Goal: Task Accomplishment & Management: Manage account settings

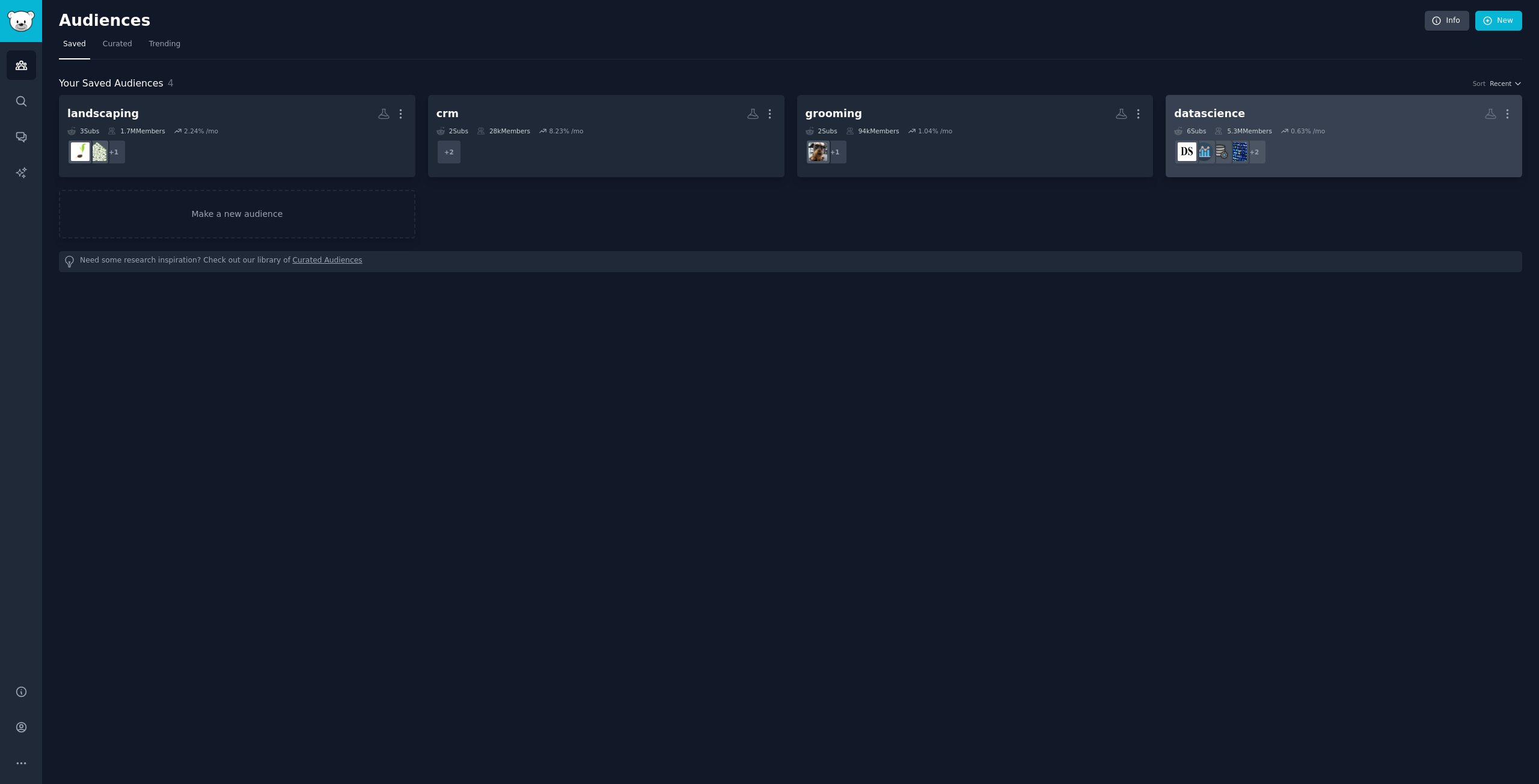
click at [1357, 121] on h2 "datascience More" at bounding box center [1344, 114] width 340 height 21
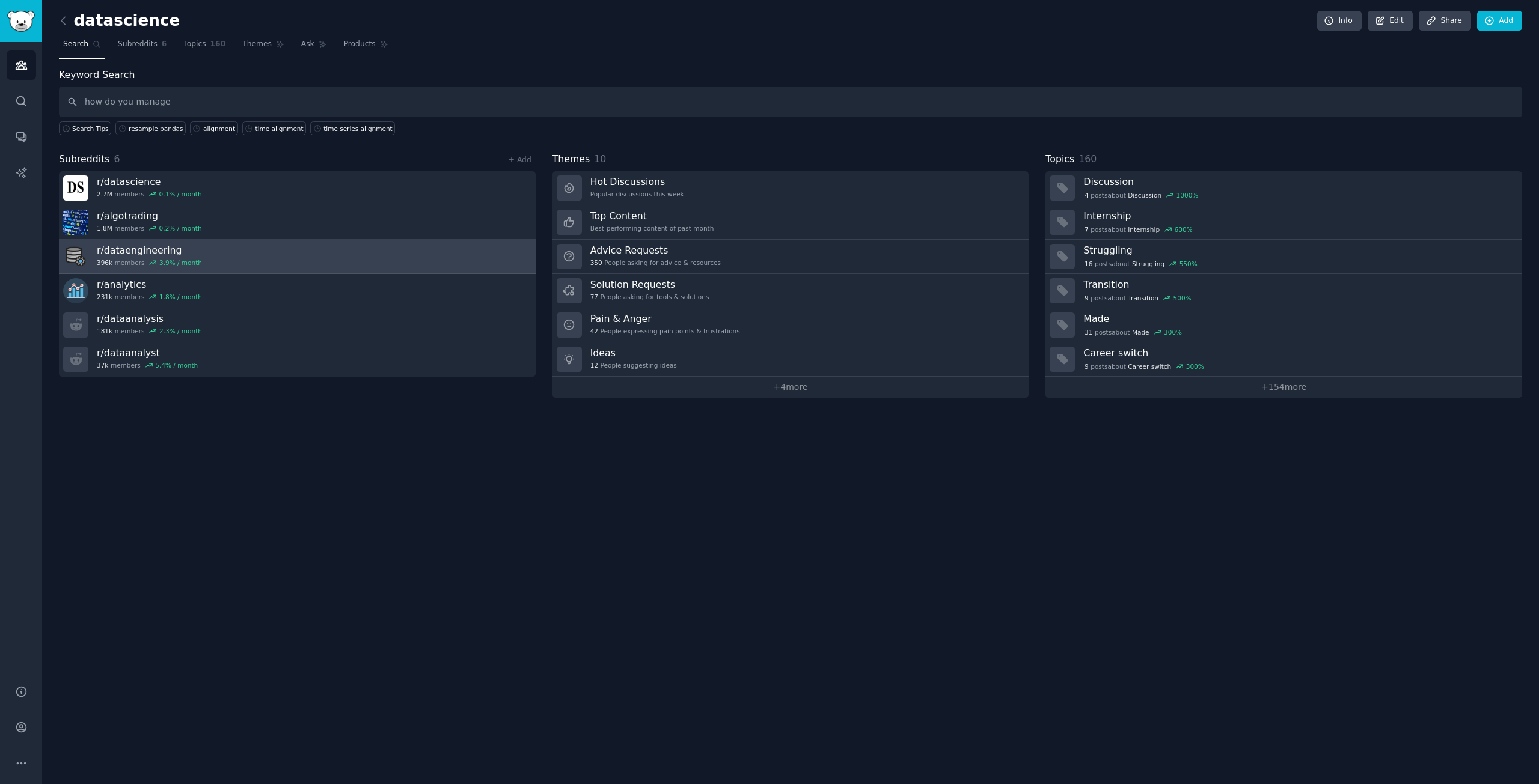
type input "how do you manage"
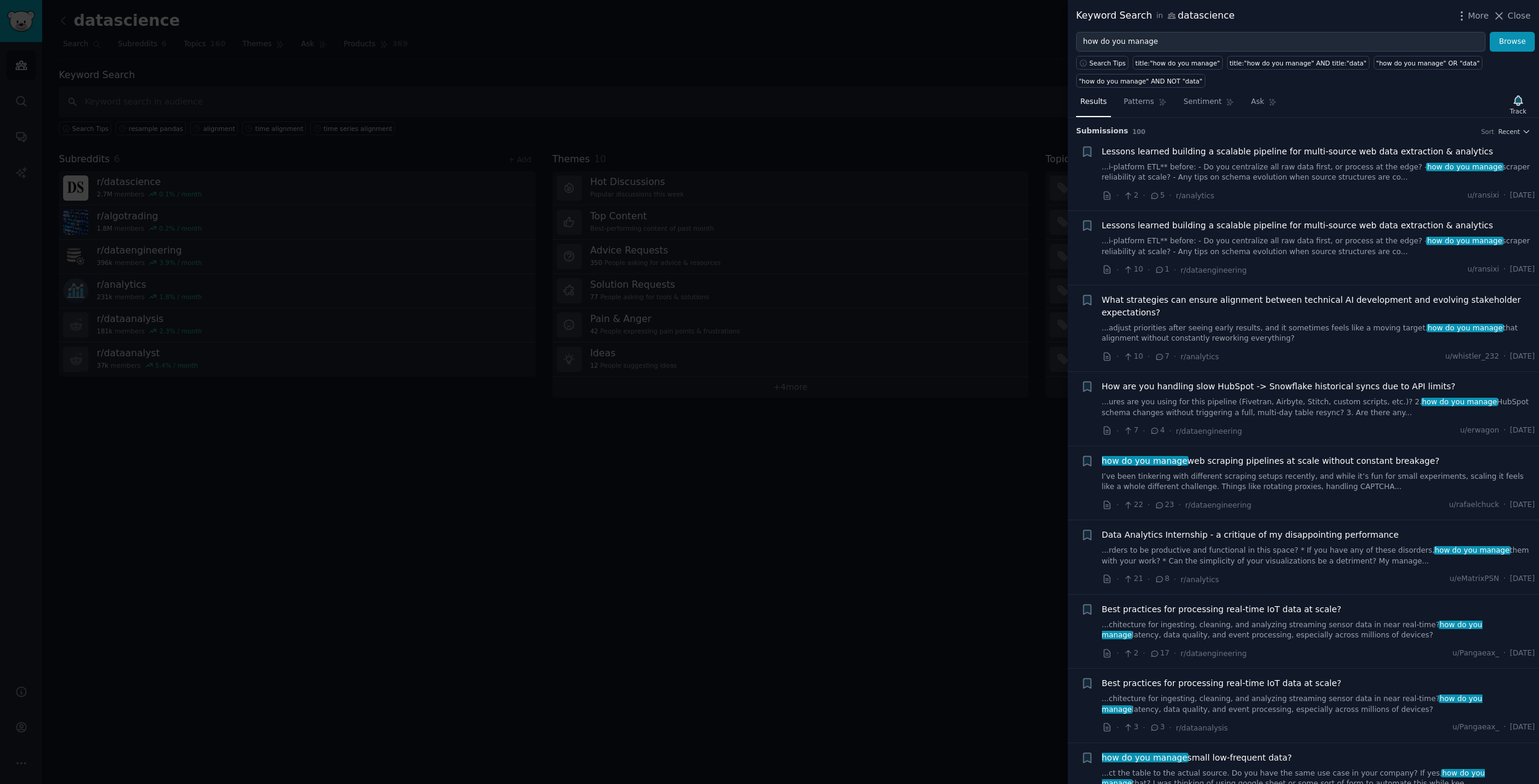
click at [1289, 459] on span "how do you manage web scraping pipelines at scale without constant breakage?" at bounding box center [1270, 461] width 338 height 13
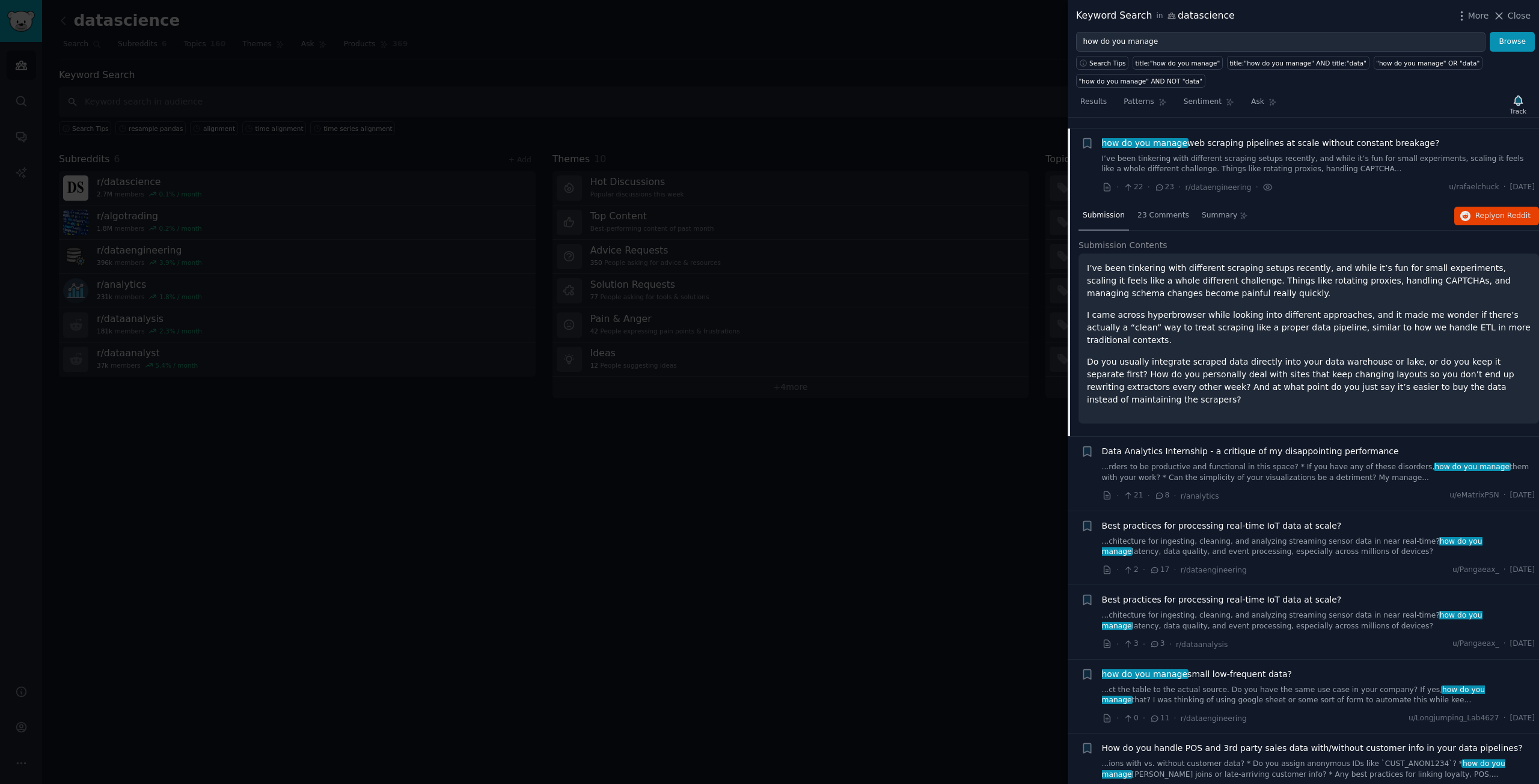
scroll to position [328, 0]
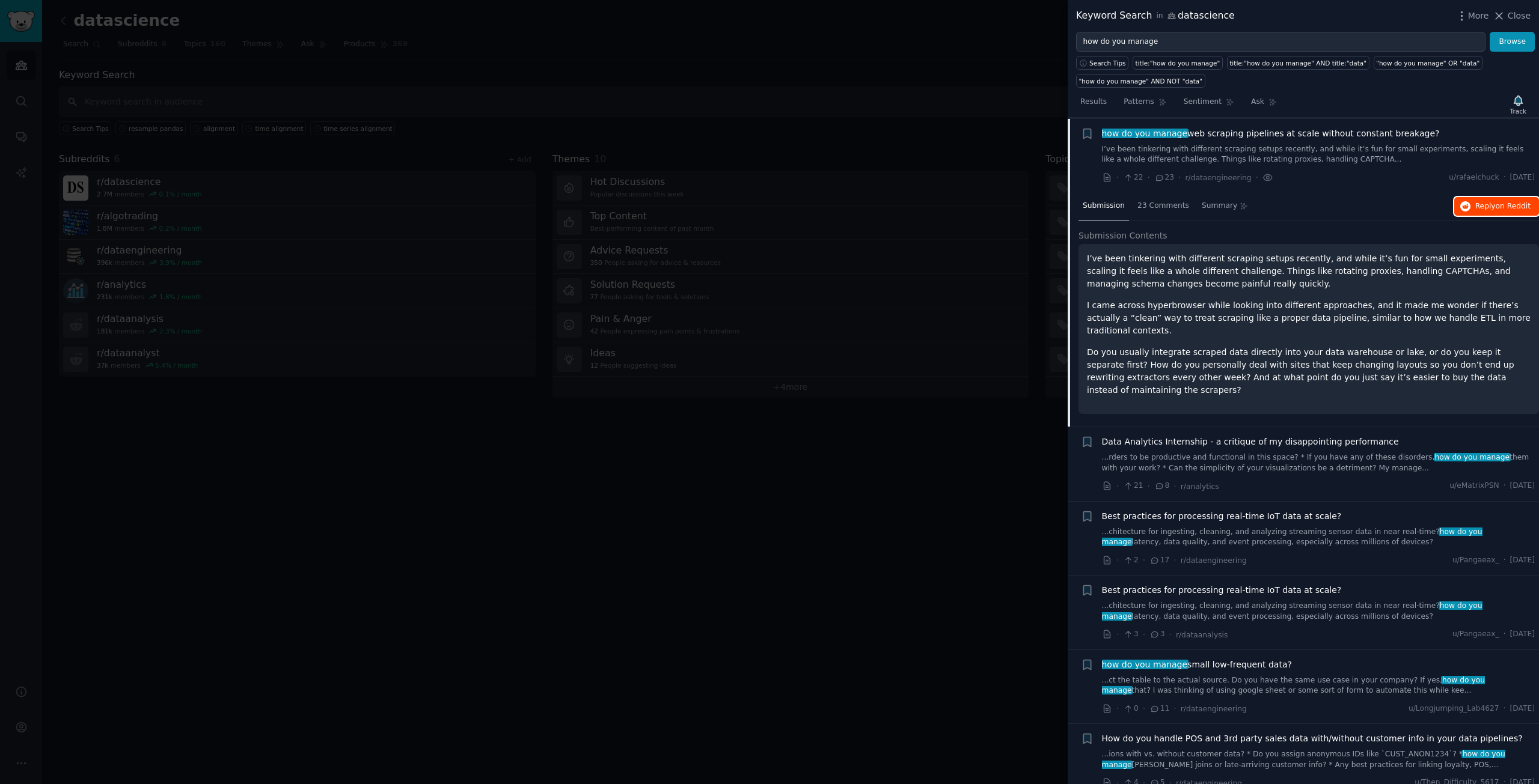
click at [1497, 212] on button "Reply on Reddit" at bounding box center [1496, 207] width 85 height 20
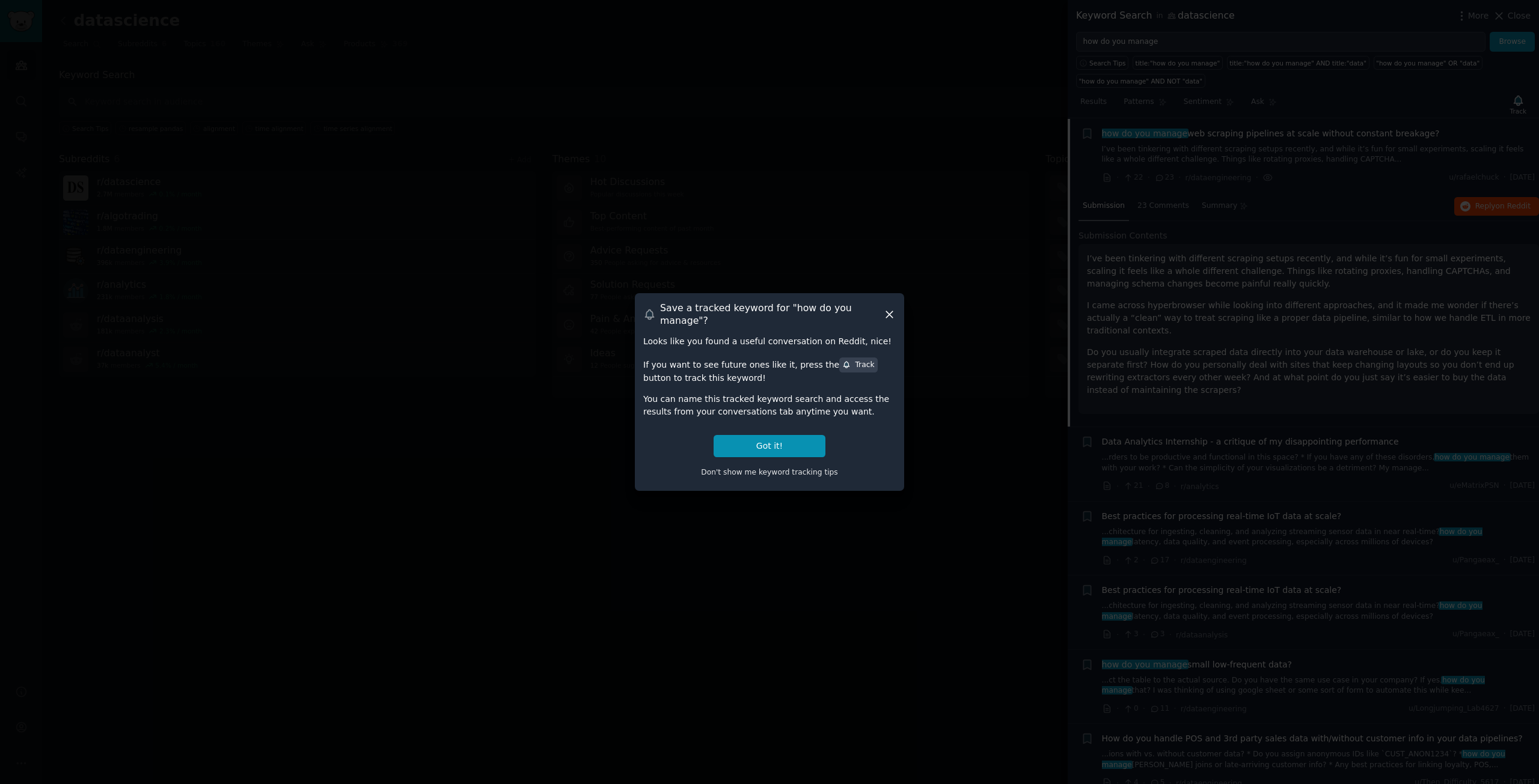
click at [892, 316] on icon at bounding box center [889, 314] width 13 height 13
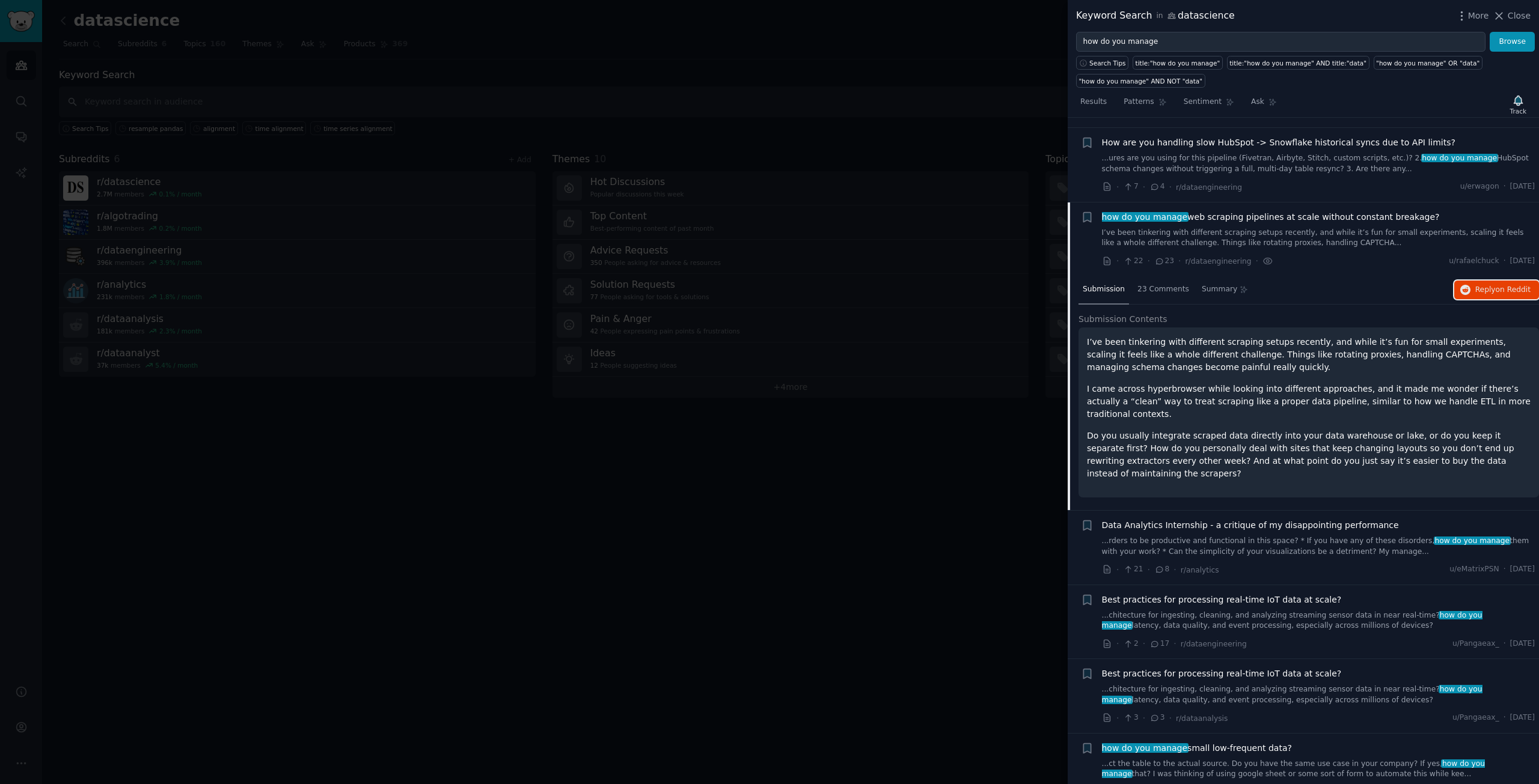
scroll to position [0, 0]
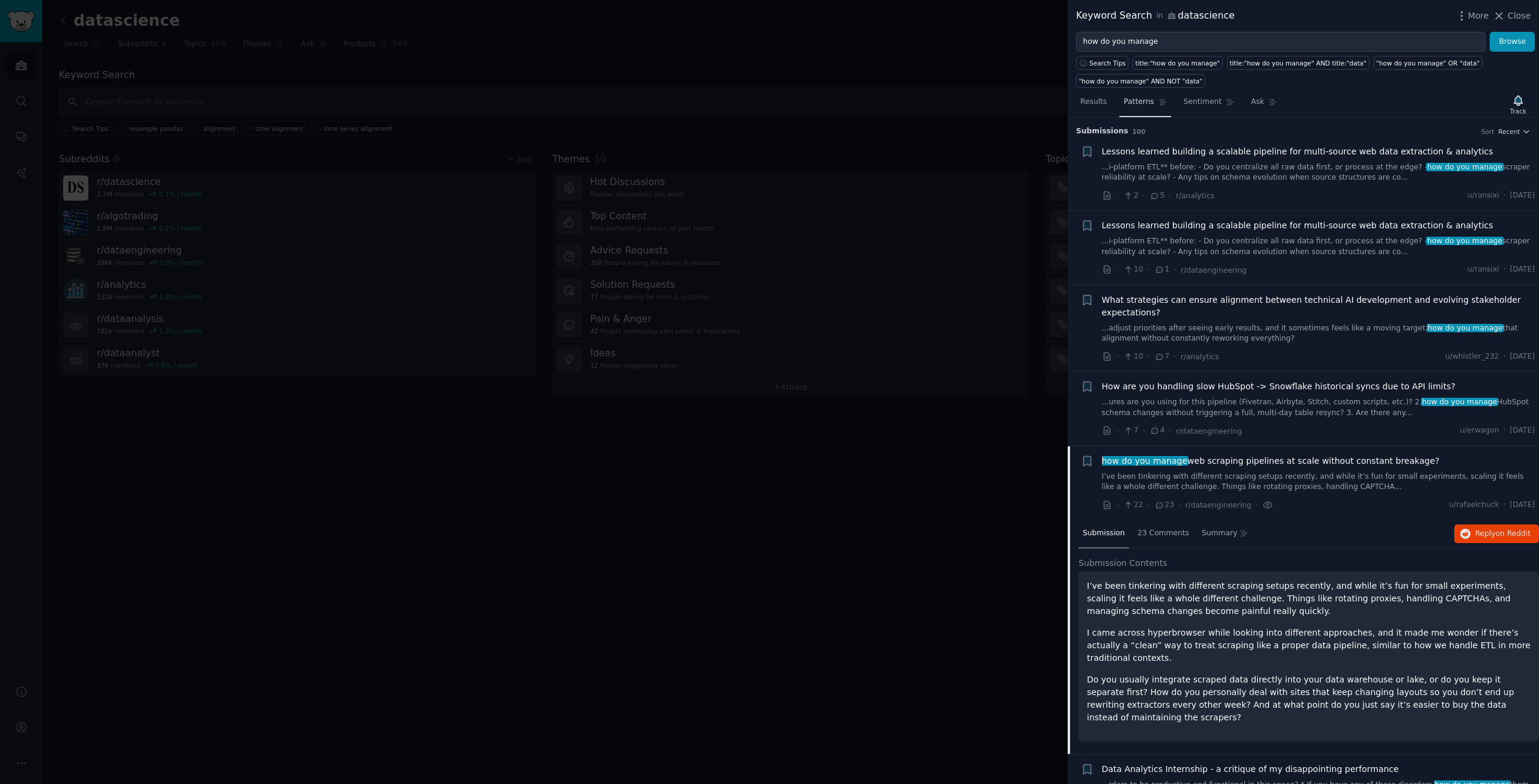
click at [1150, 103] on link "Patterns" at bounding box center [1145, 104] width 51 height 25
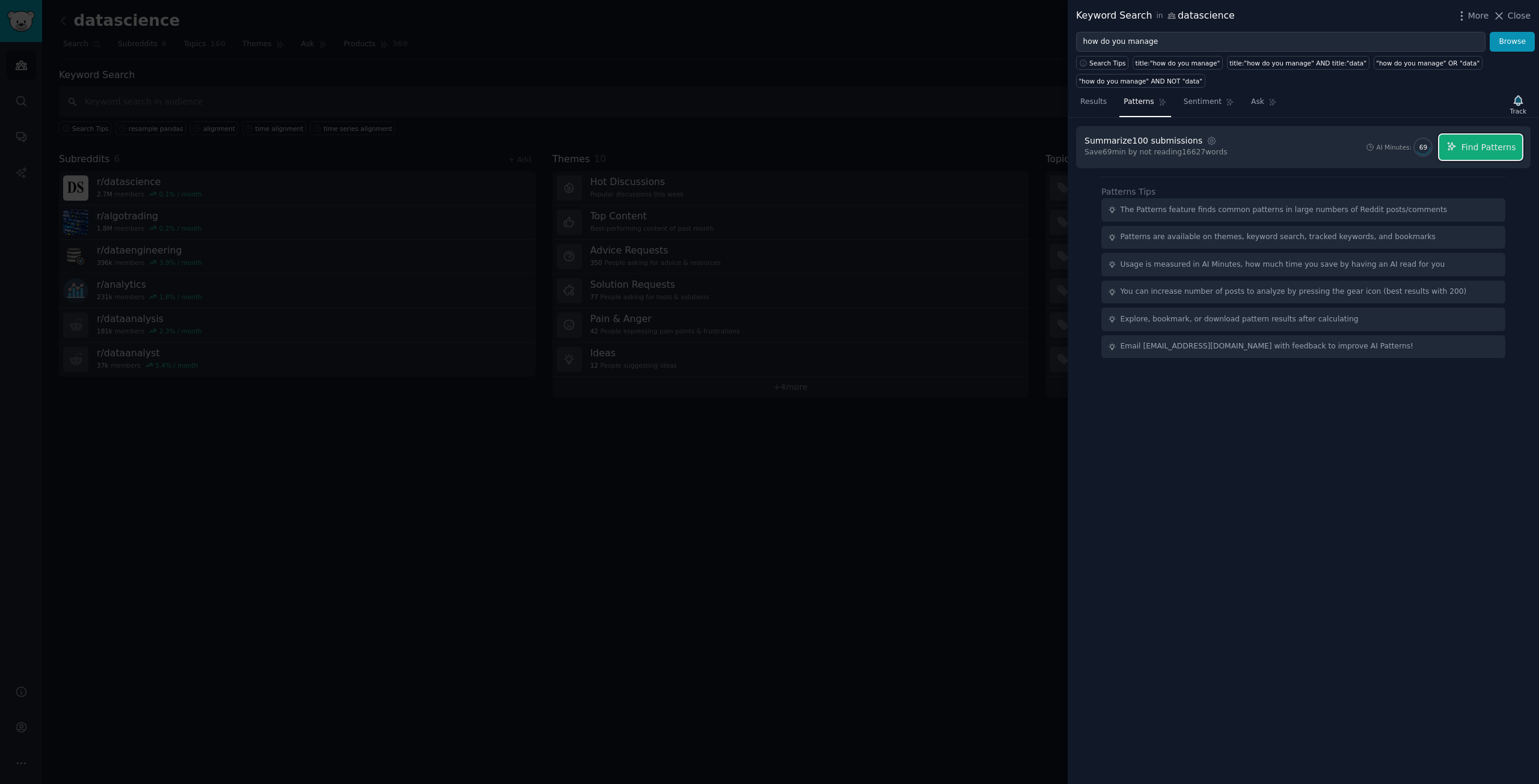
click at [1493, 149] on span "Find Patterns" at bounding box center [1488, 147] width 55 height 13
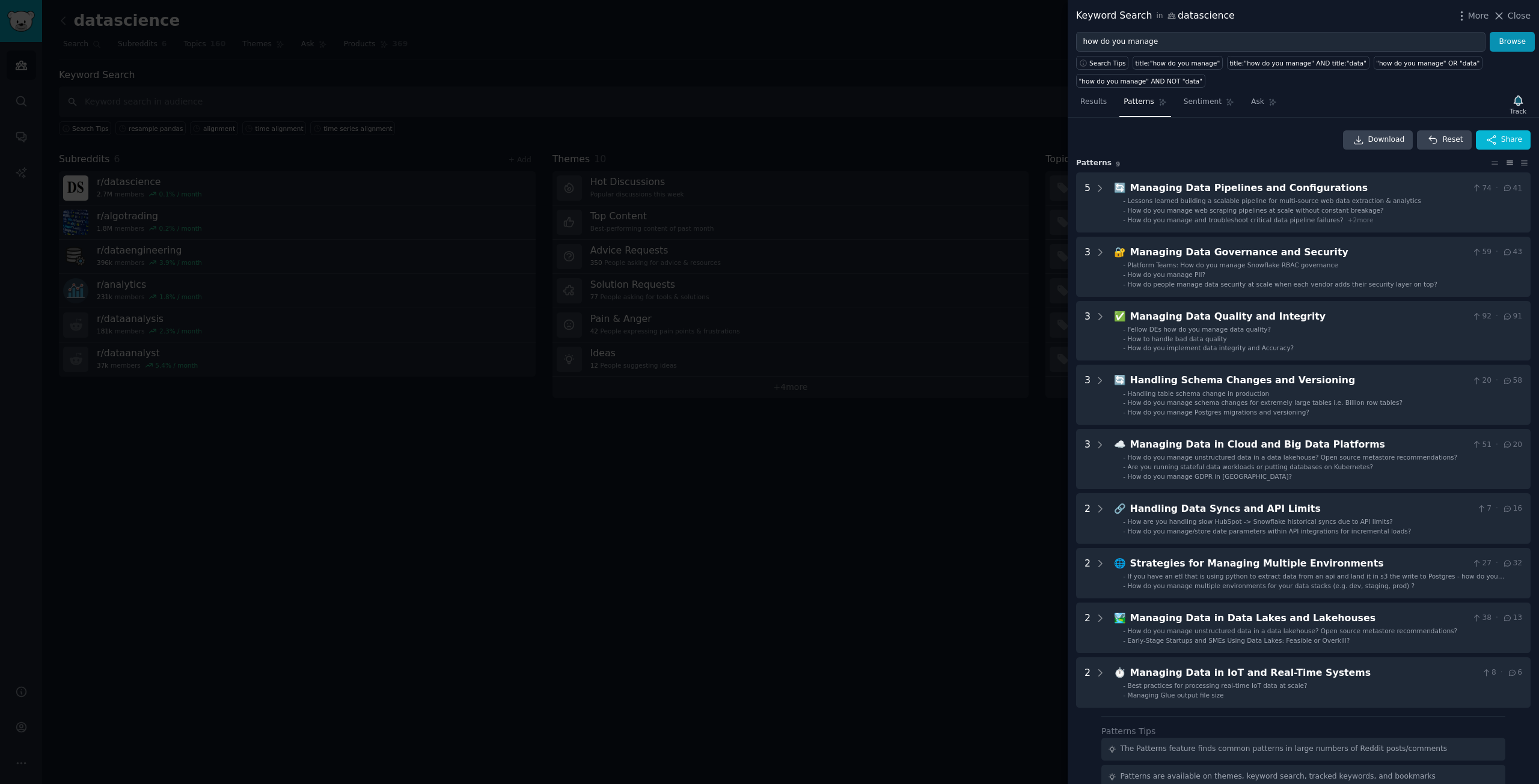
click at [459, 368] on div at bounding box center [769, 392] width 1539 height 784
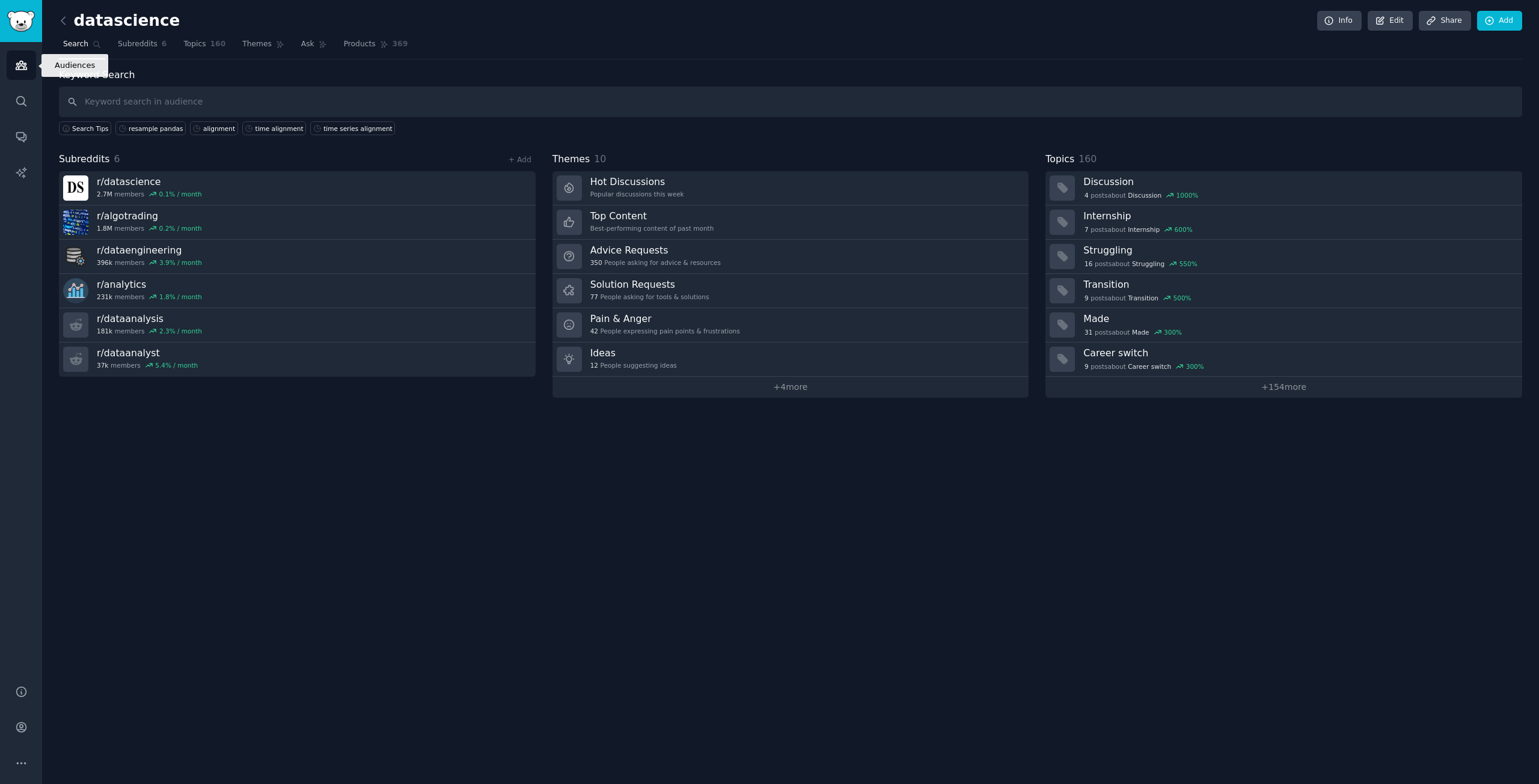
click at [17, 65] on icon "Sidebar" at bounding box center [21, 65] width 11 height 8
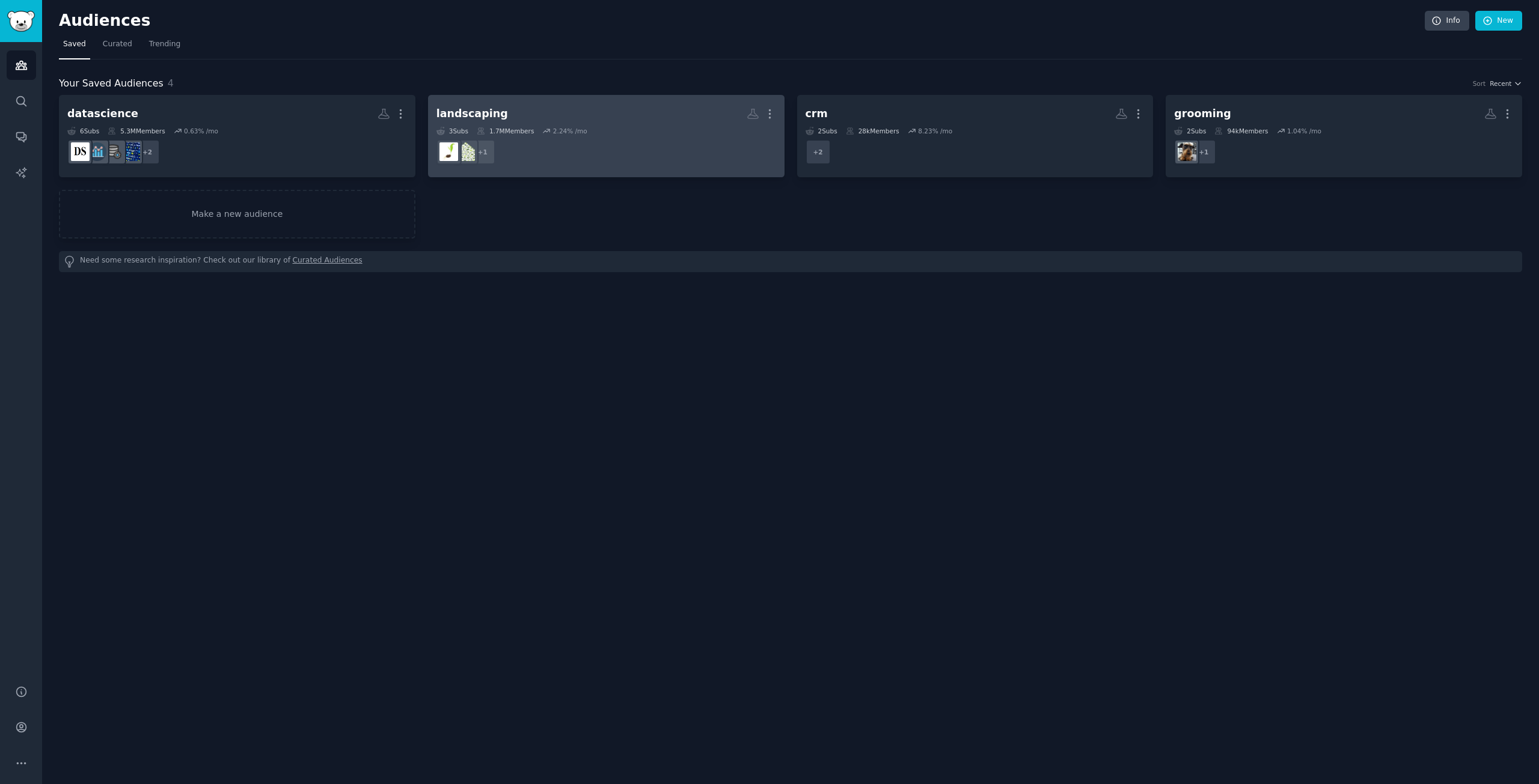
click at [597, 163] on dd "+ 1" at bounding box center [606, 152] width 340 height 34
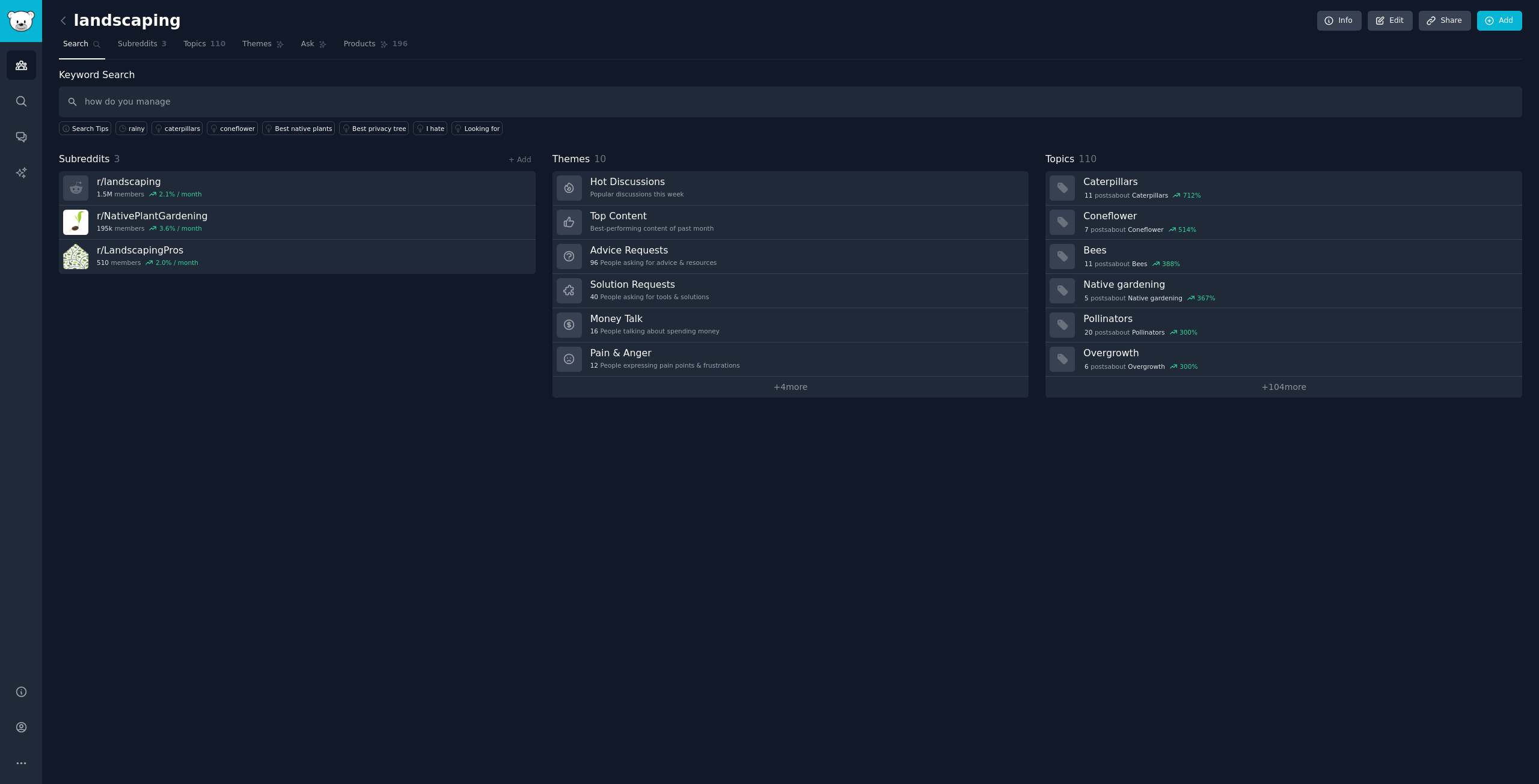
type input "how do you manage"
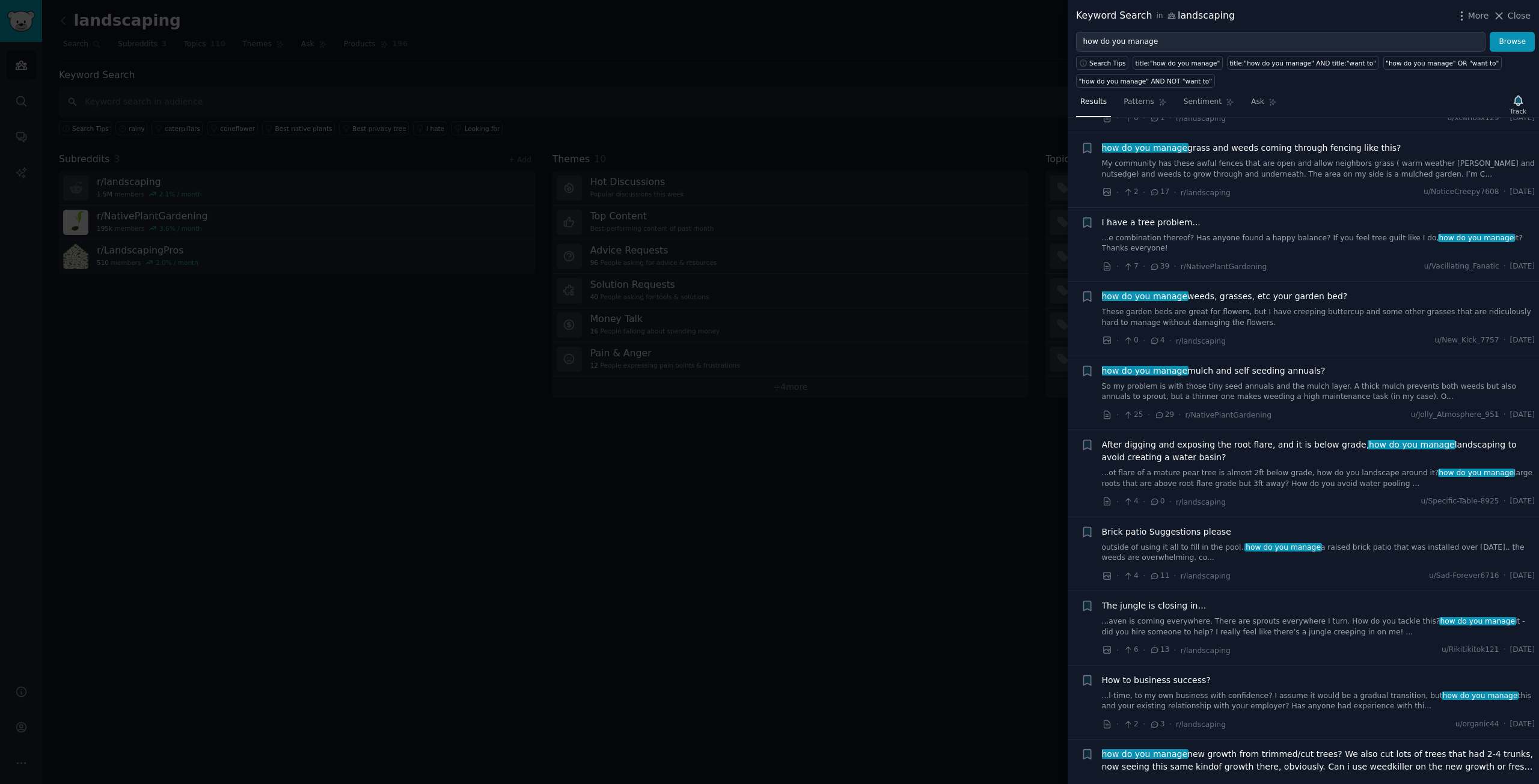
scroll to position [95, 0]
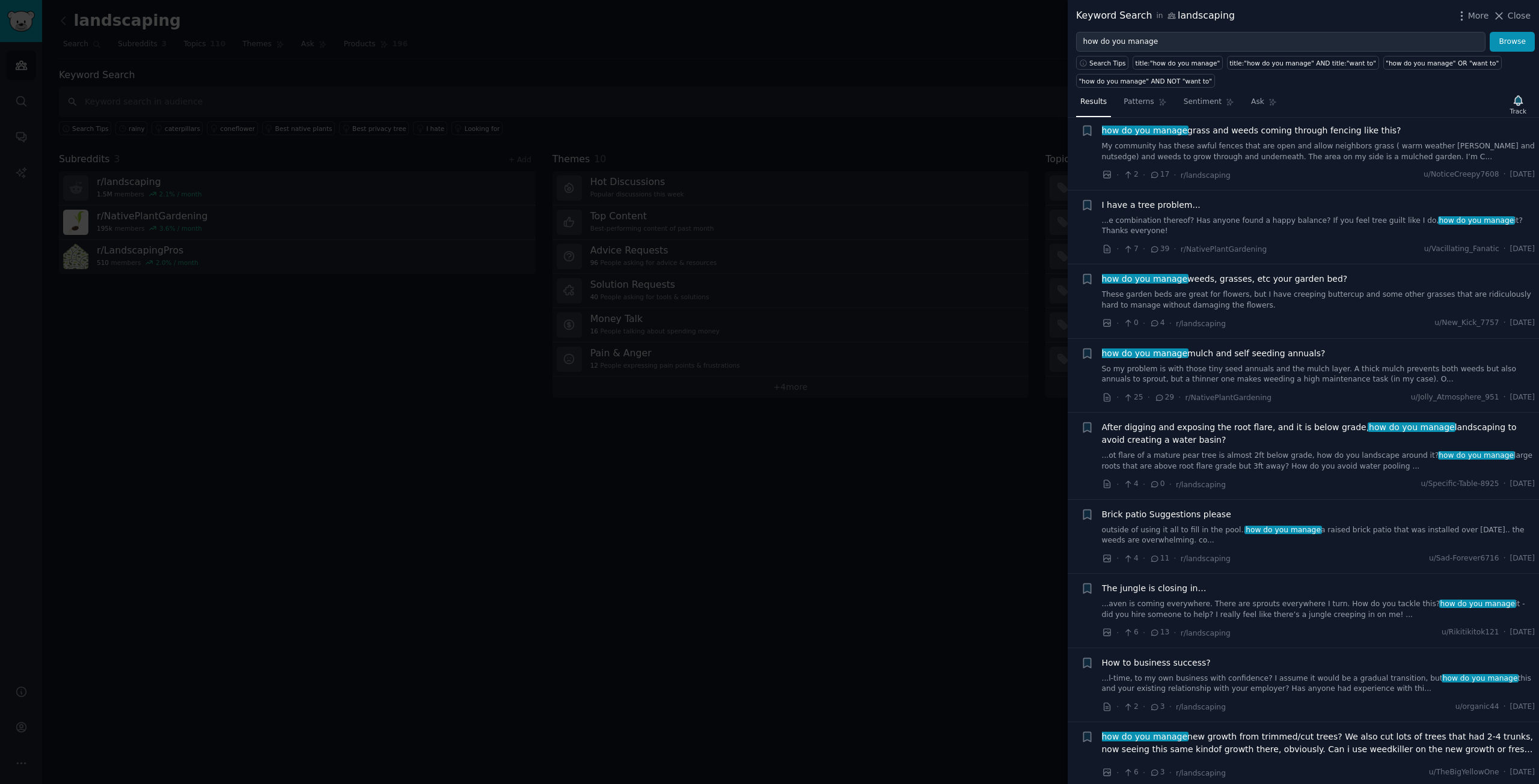
click at [420, 367] on div at bounding box center [769, 392] width 1539 height 784
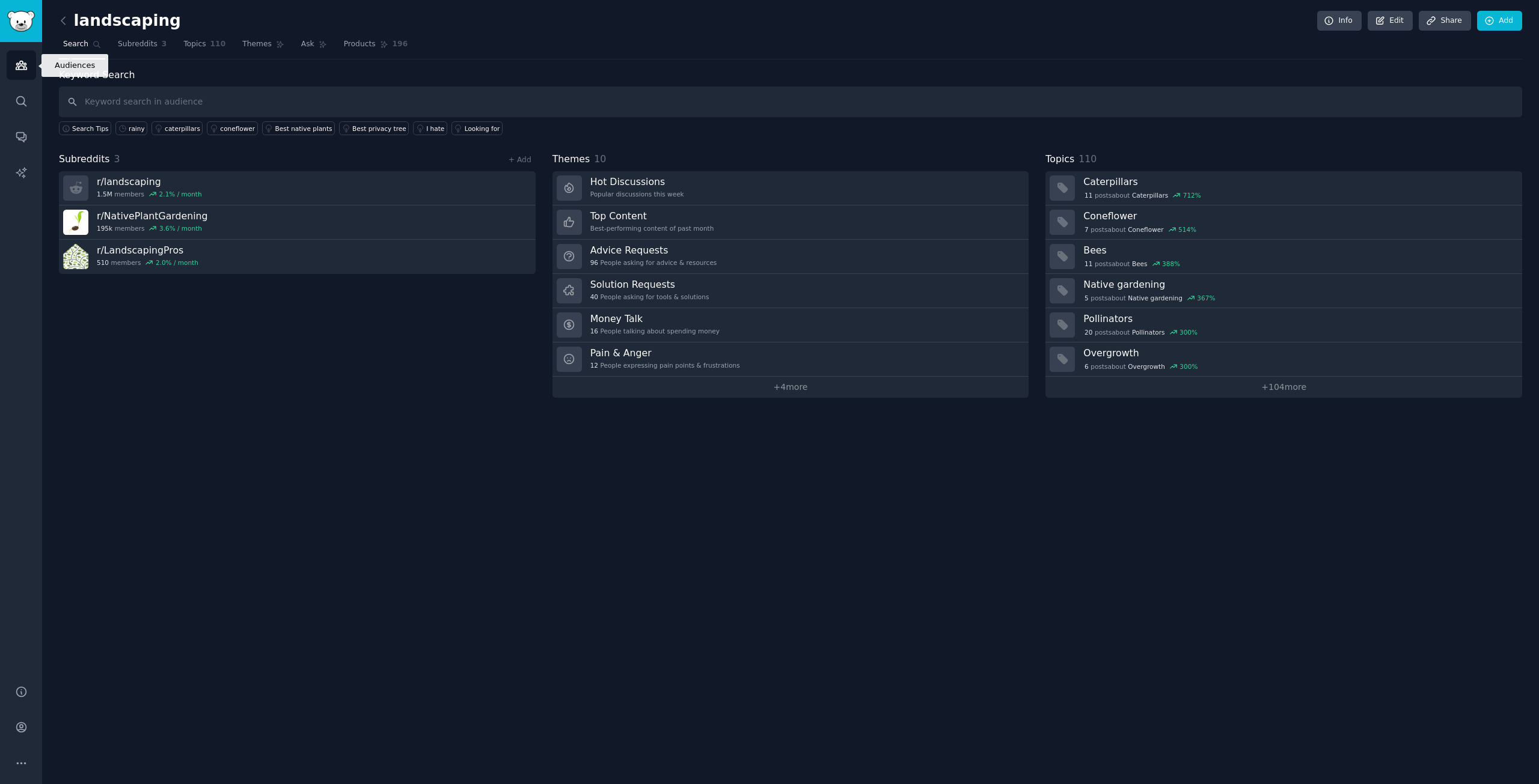
click at [8, 56] on link "Audiences" at bounding box center [21, 65] width 29 height 29
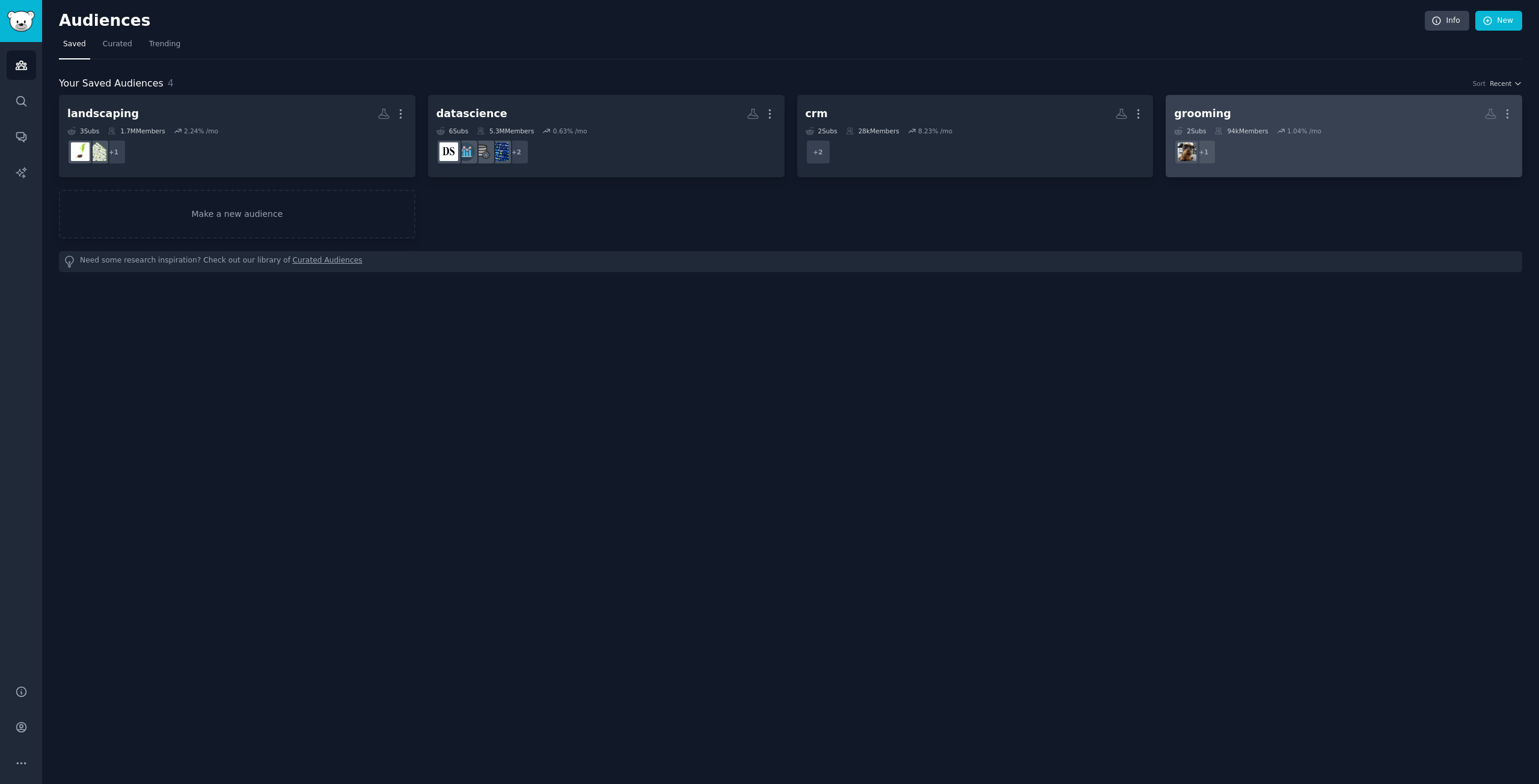
click at [1303, 147] on dd "+ 1" at bounding box center [1344, 152] width 340 height 34
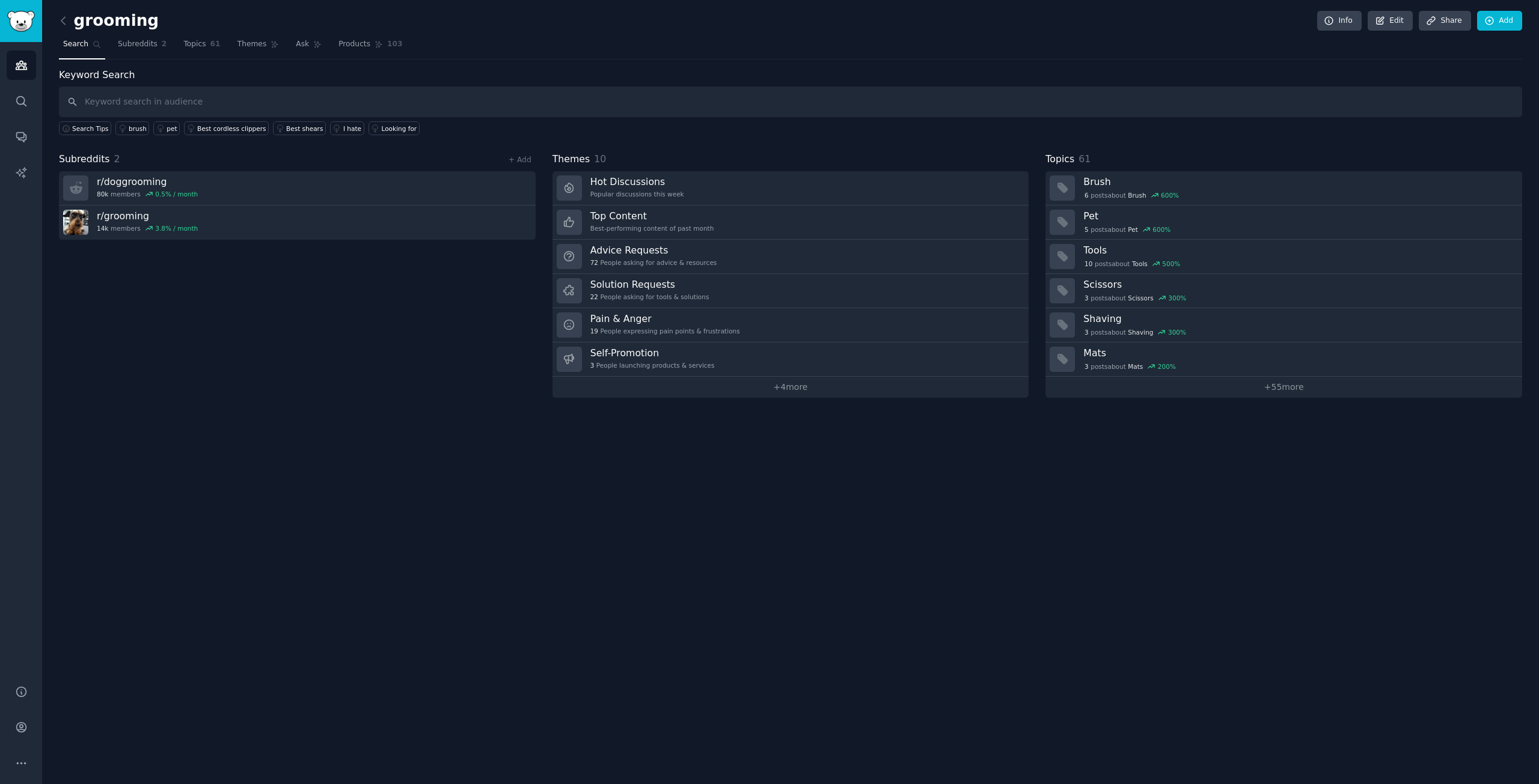
click at [437, 95] on input "text" at bounding box center [791, 101] width 1463 height 31
type input "how do you manage"
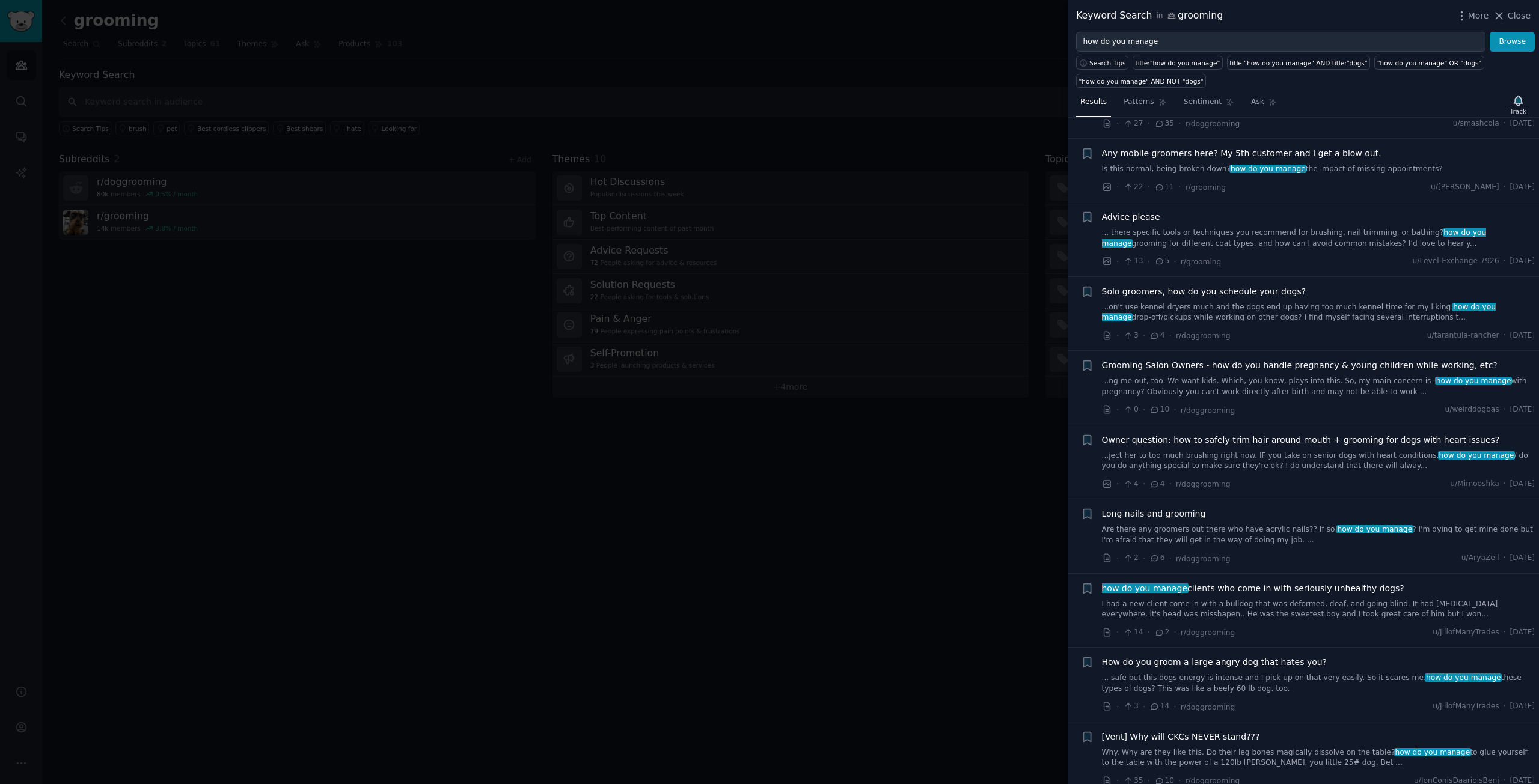
scroll to position [143, 0]
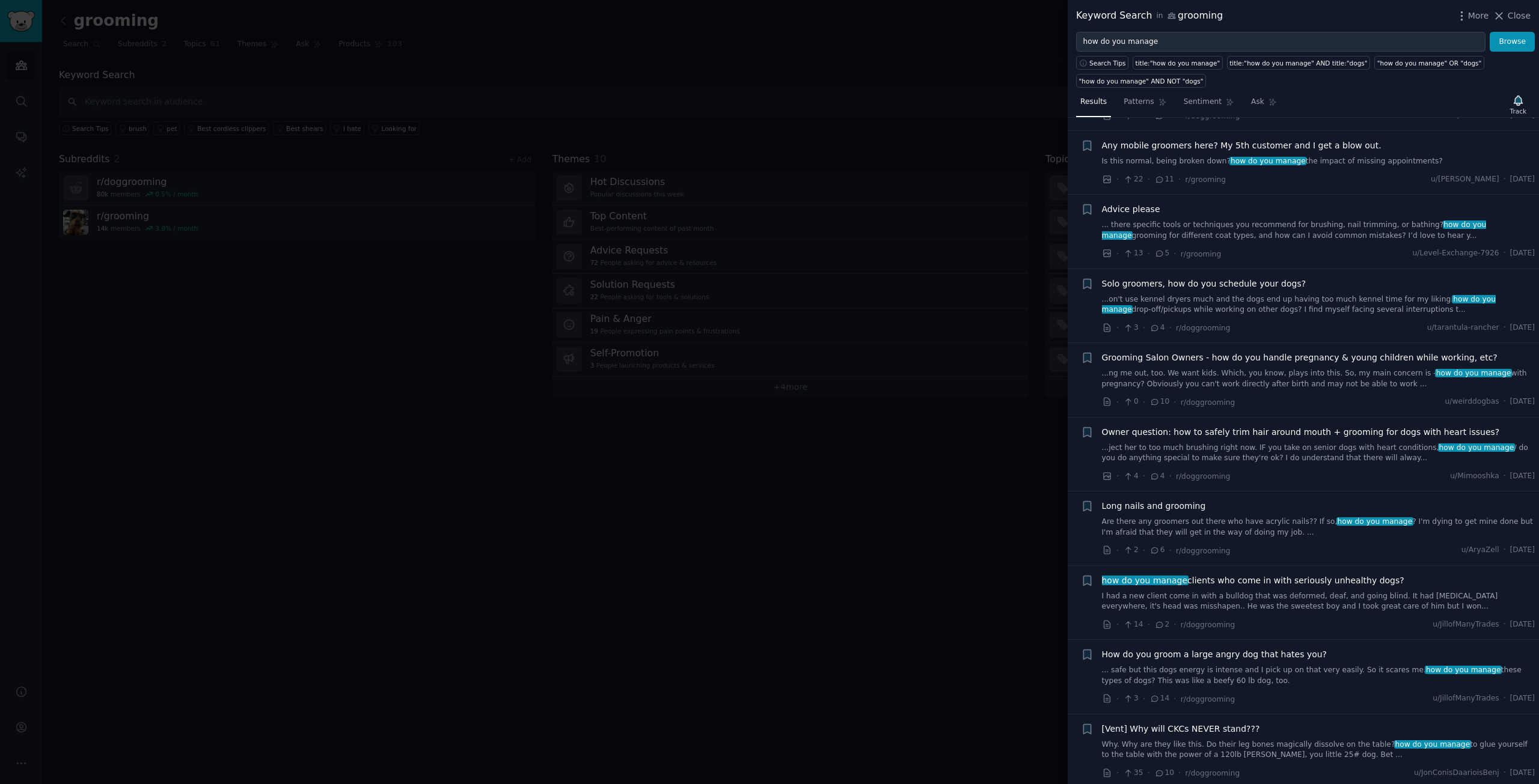
click at [350, 219] on div at bounding box center [769, 392] width 1539 height 784
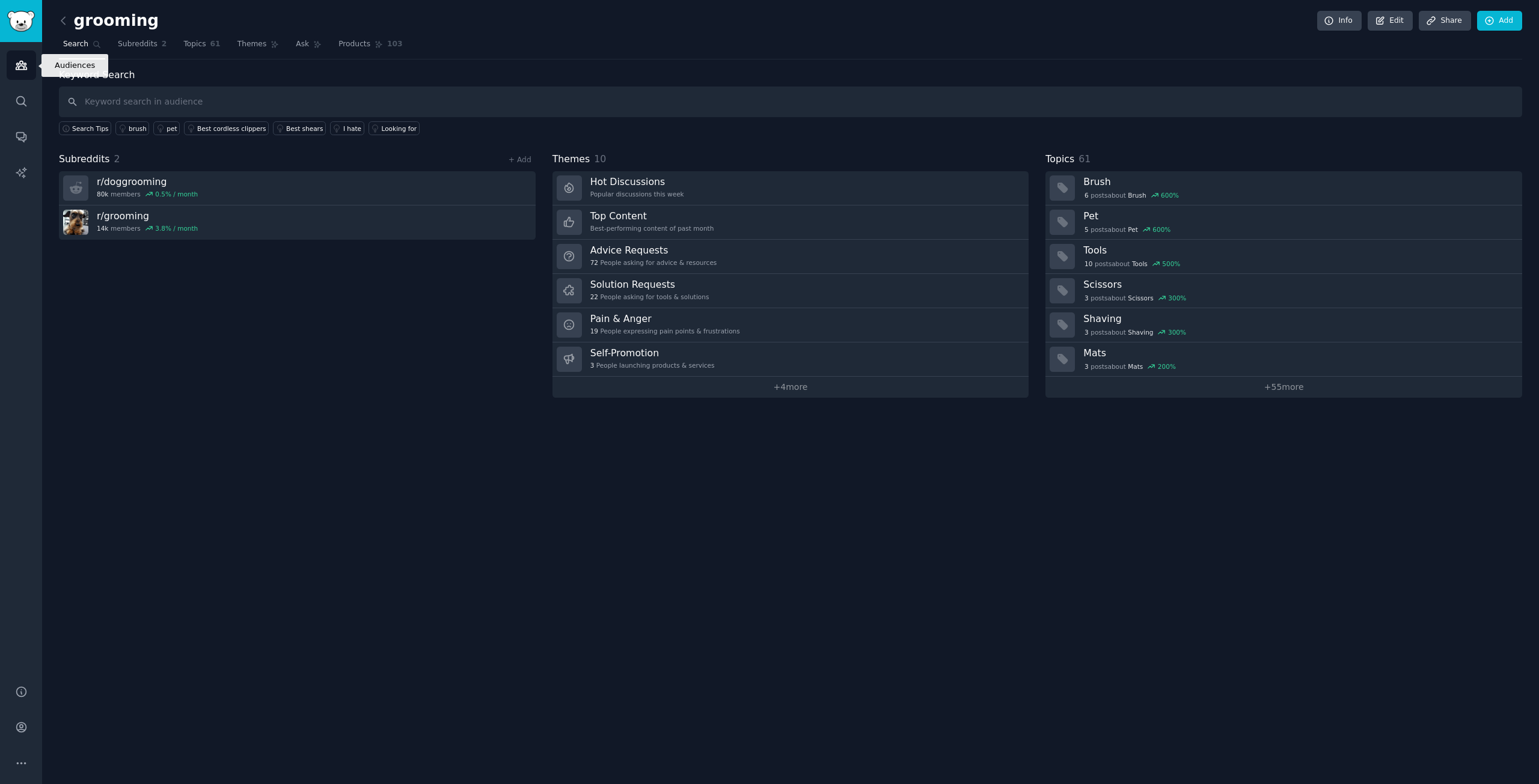
click at [26, 77] on link "Audiences" at bounding box center [21, 65] width 29 height 29
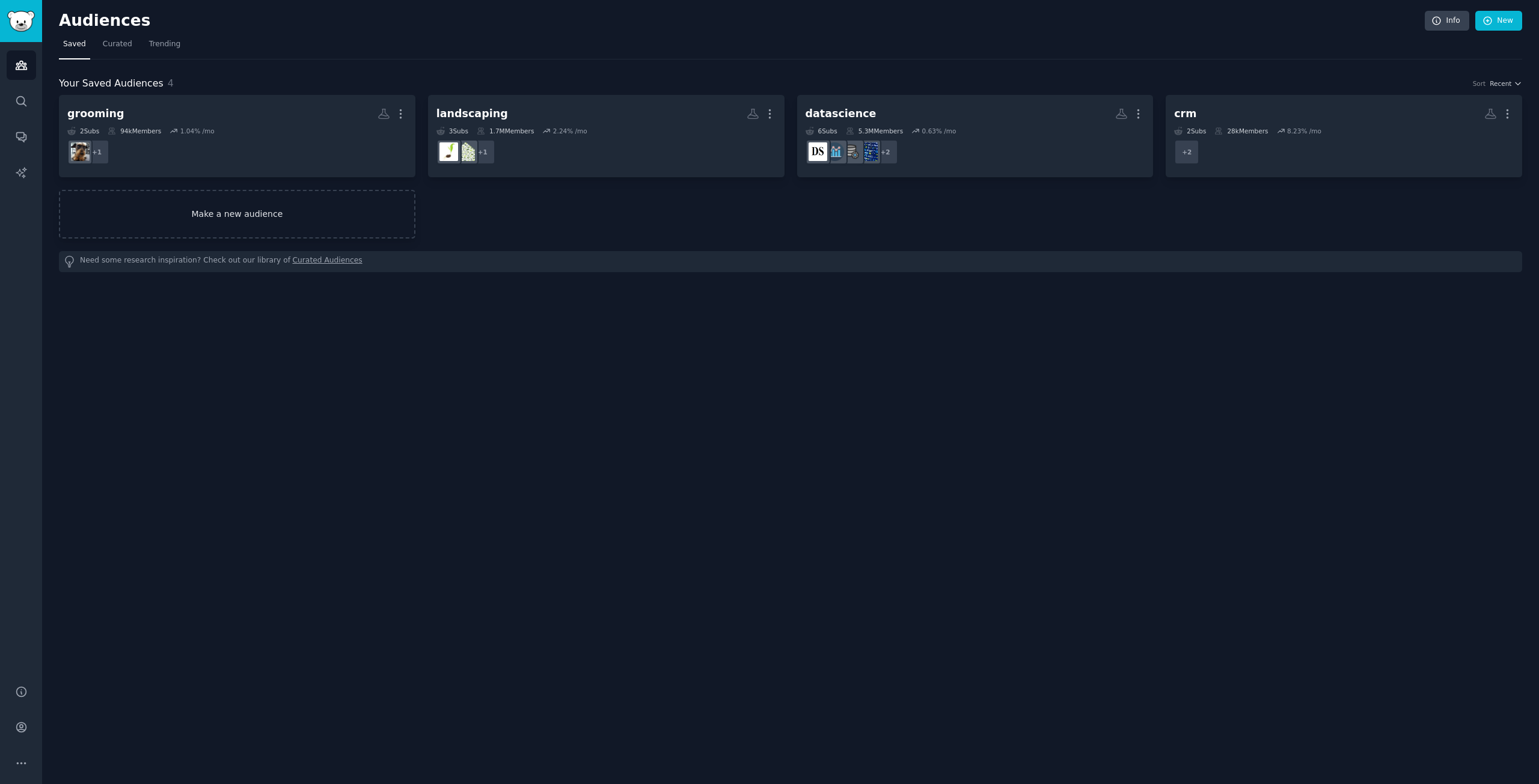
click at [245, 228] on link "Make a new audience" at bounding box center [237, 214] width 356 height 49
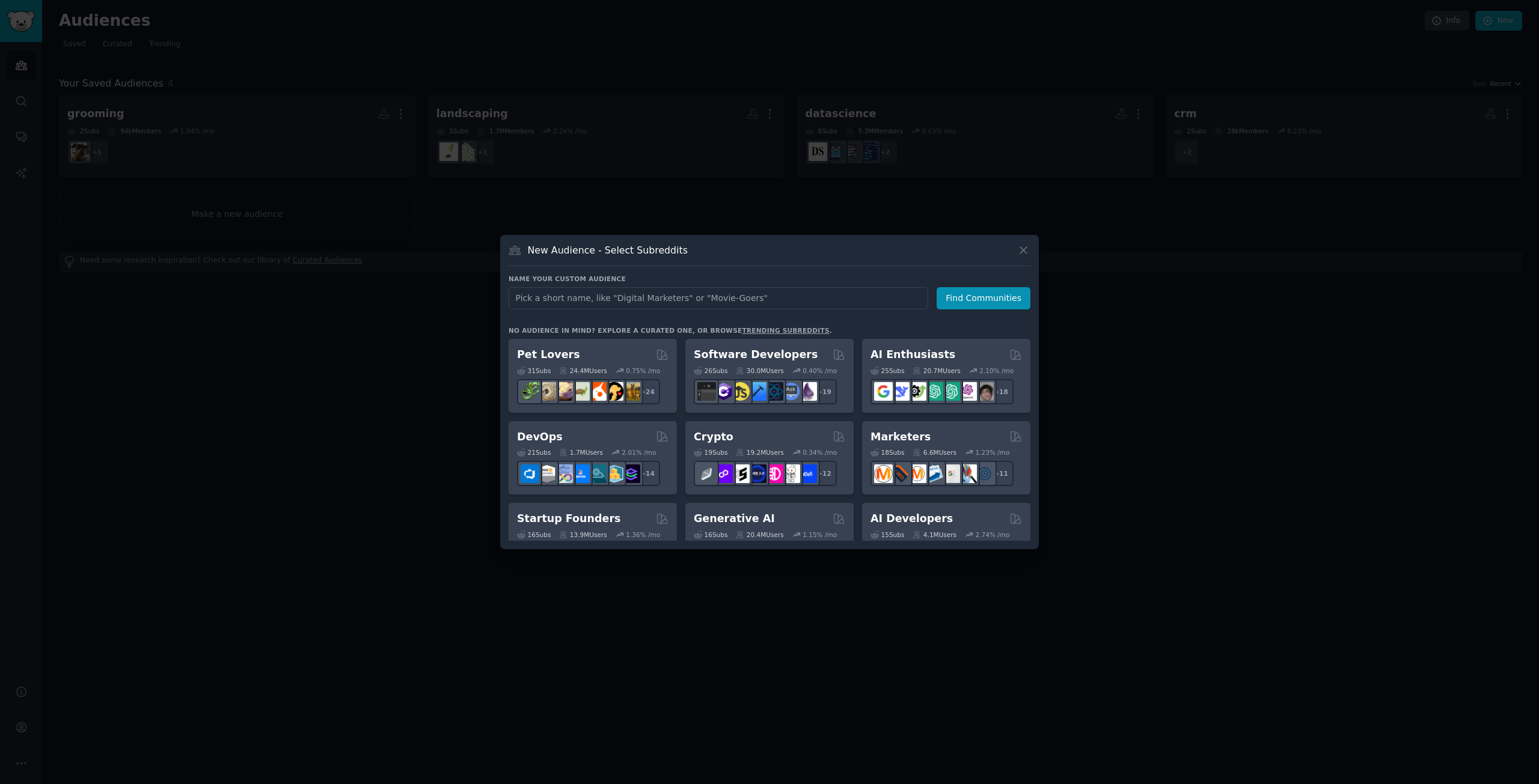
click at [365, 125] on div at bounding box center [769, 392] width 1539 height 784
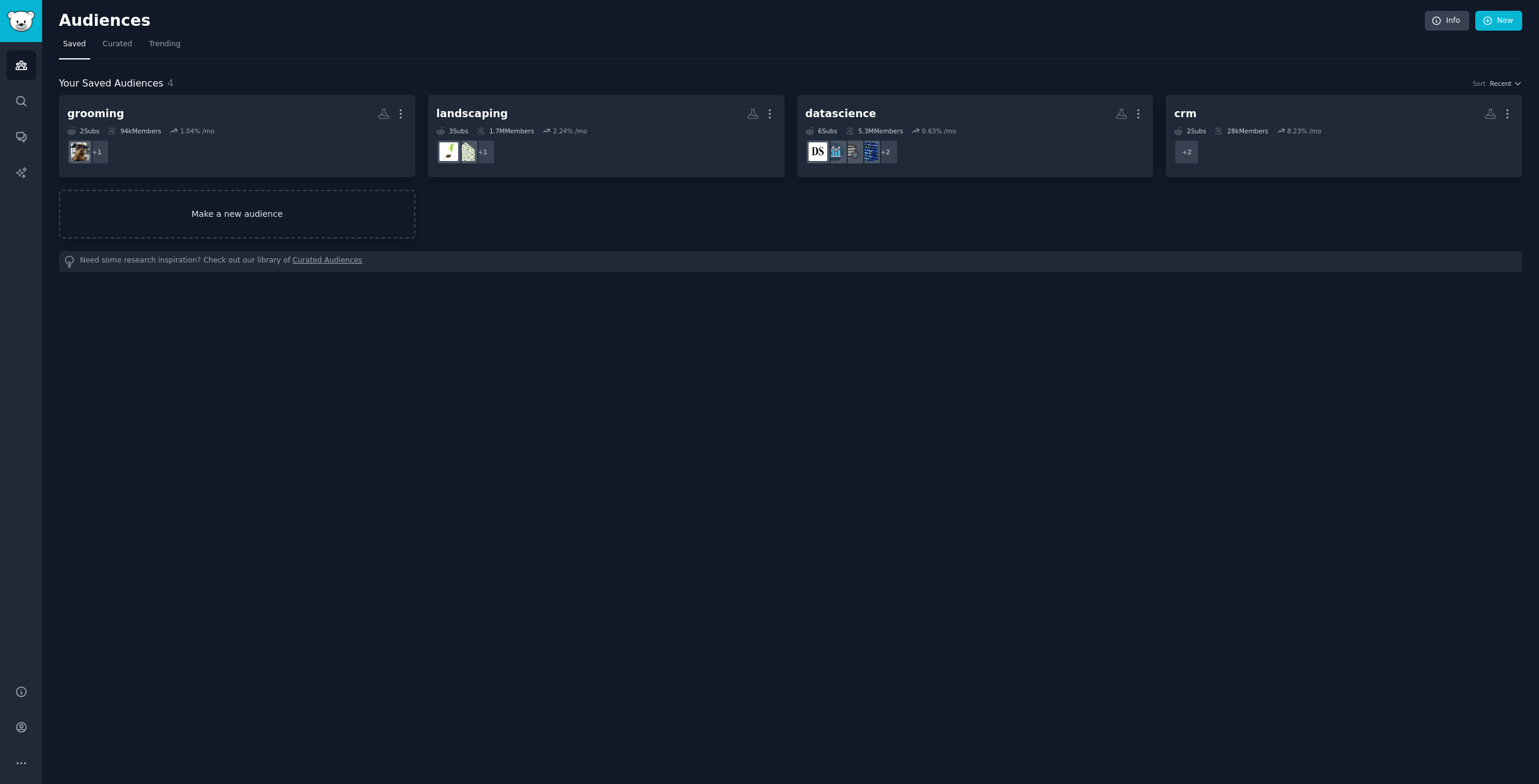
click at [308, 223] on link "Make a new audience" at bounding box center [237, 214] width 356 height 49
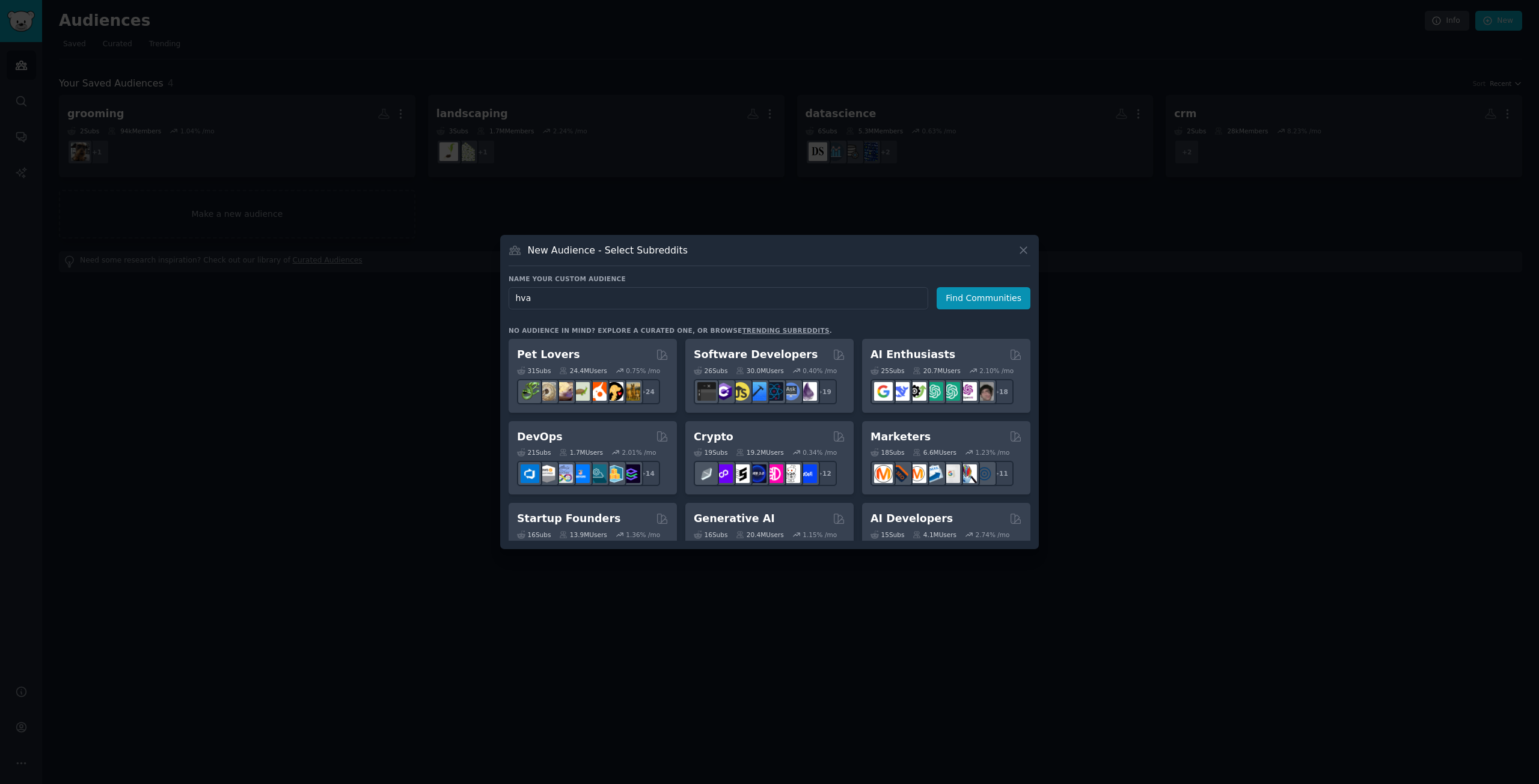
type input "hvac"
click button "Find Communities" at bounding box center [983, 299] width 94 height 23
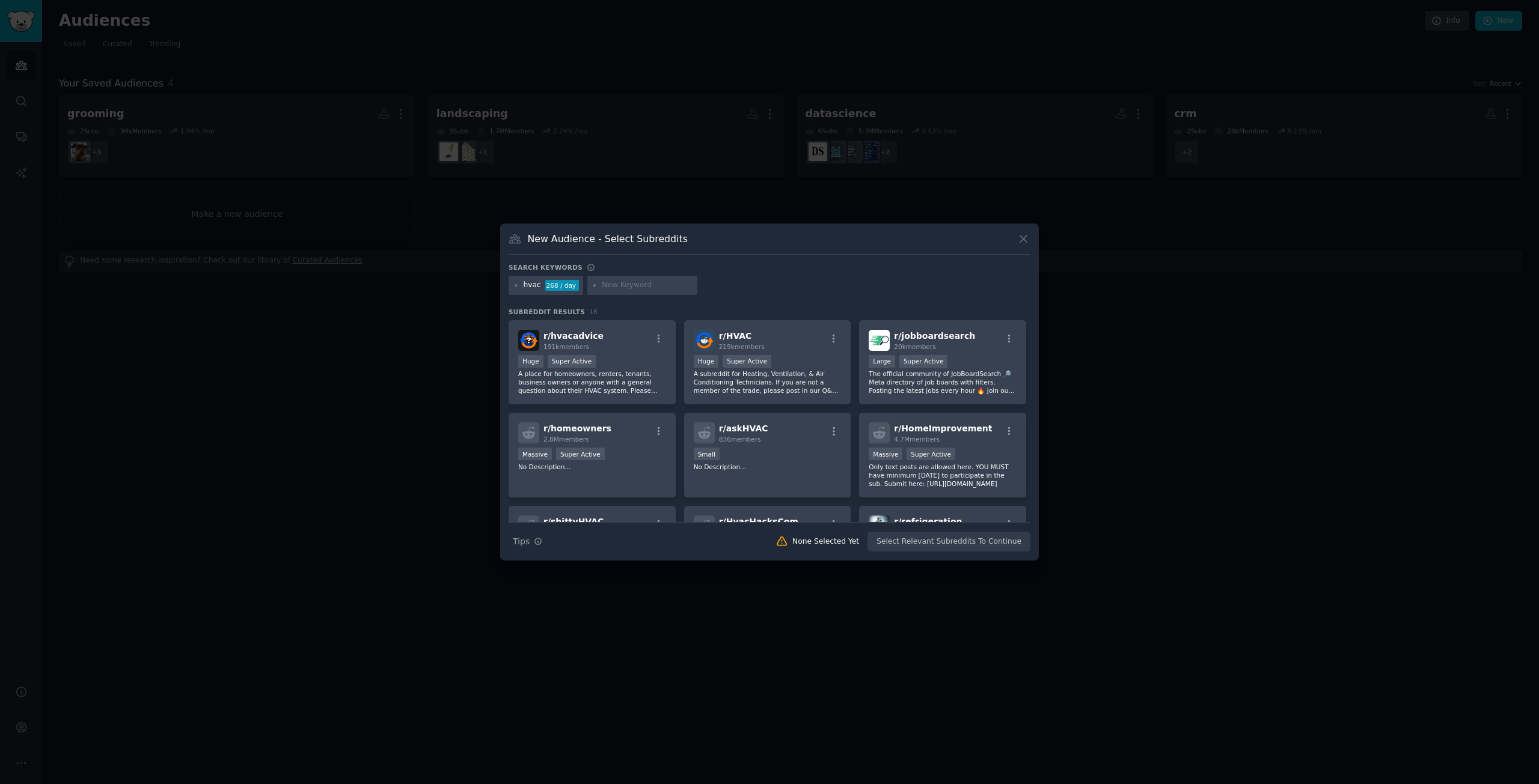
click at [559, 286] on div "268 / day" at bounding box center [562, 285] width 34 height 11
click at [519, 283] on icon at bounding box center [516, 286] width 7 height 7
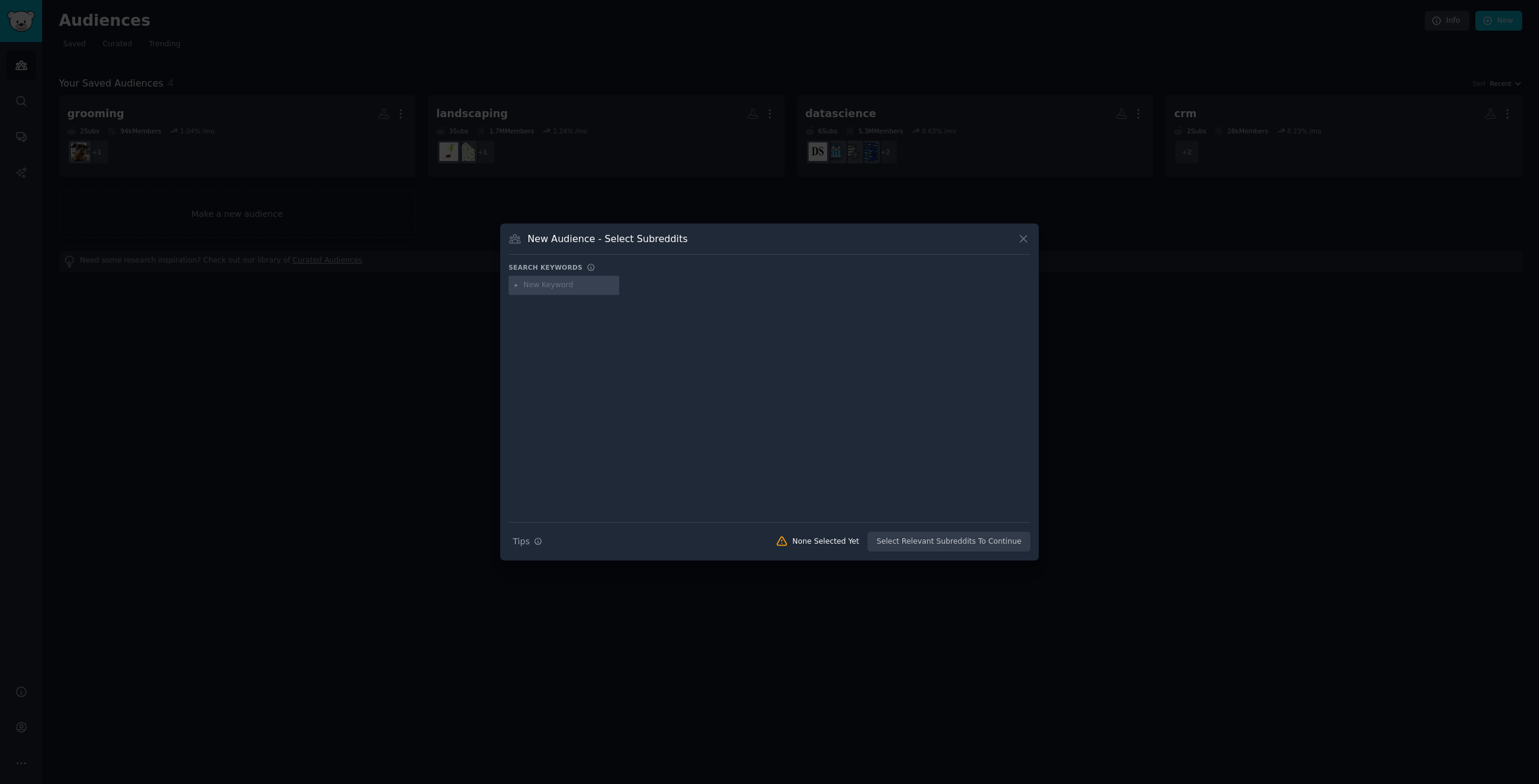
click at [561, 286] on input "text" at bounding box center [570, 285] width 92 height 11
type input "pool"
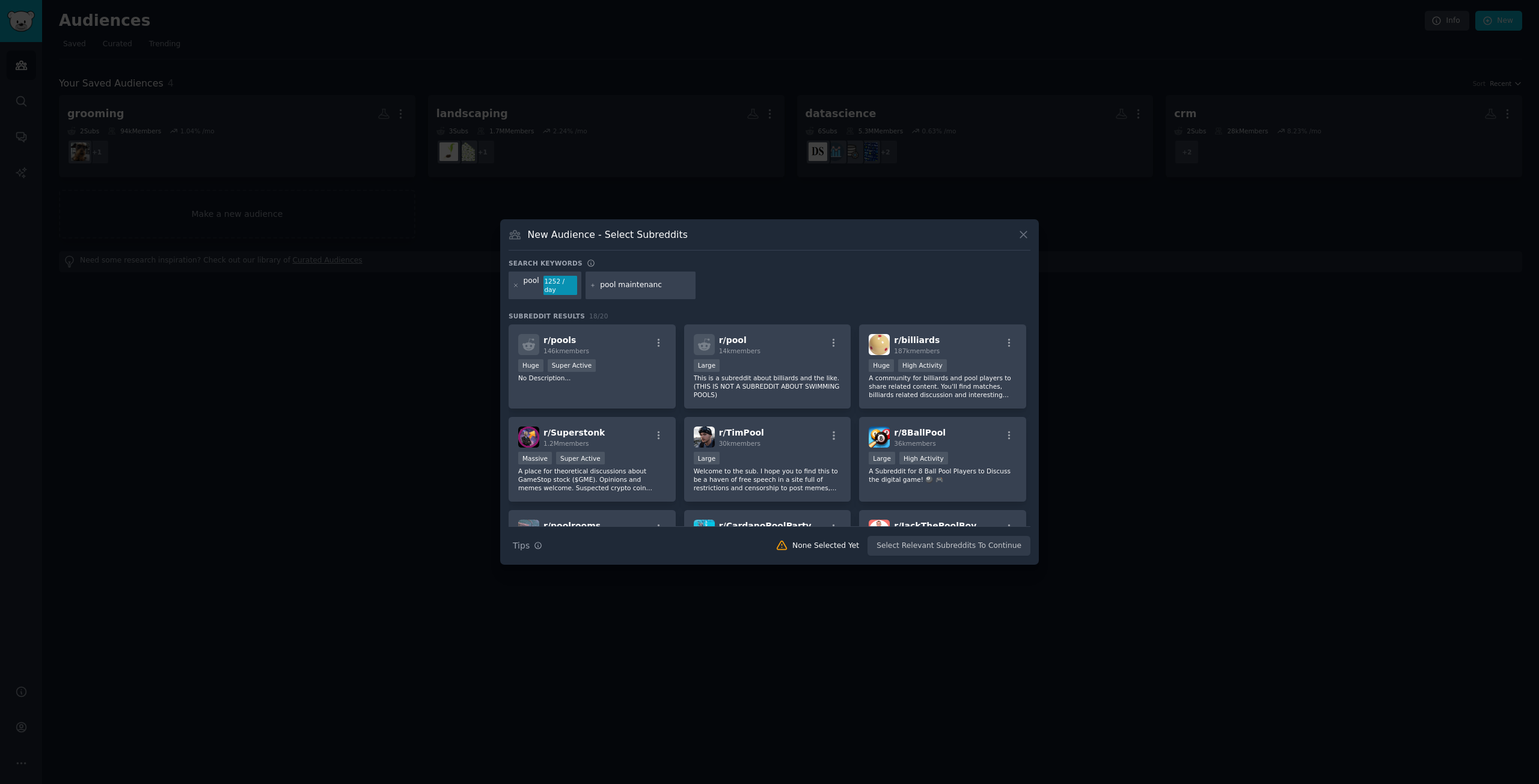
type input "pool maintenance"
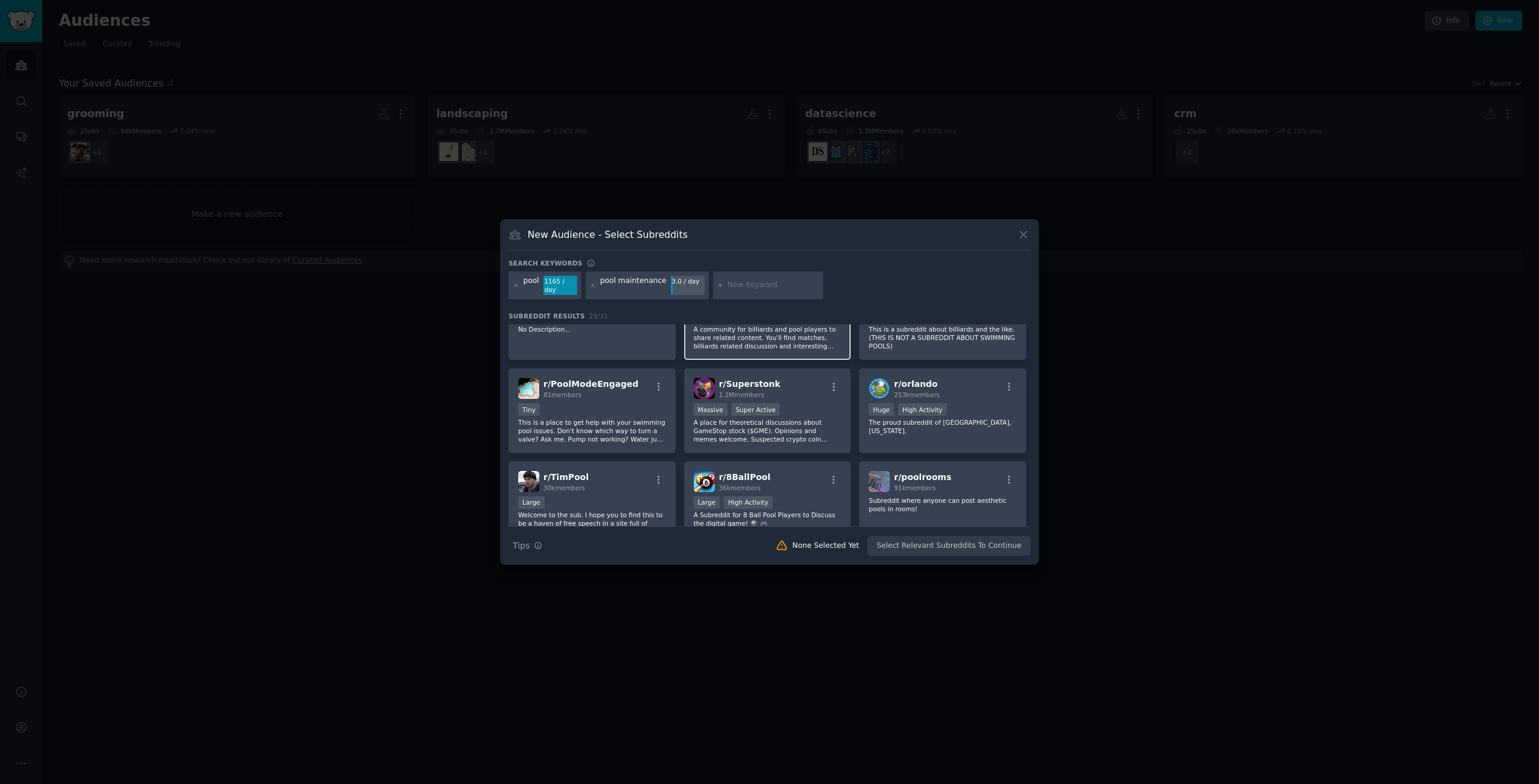
scroll to position [60, 0]
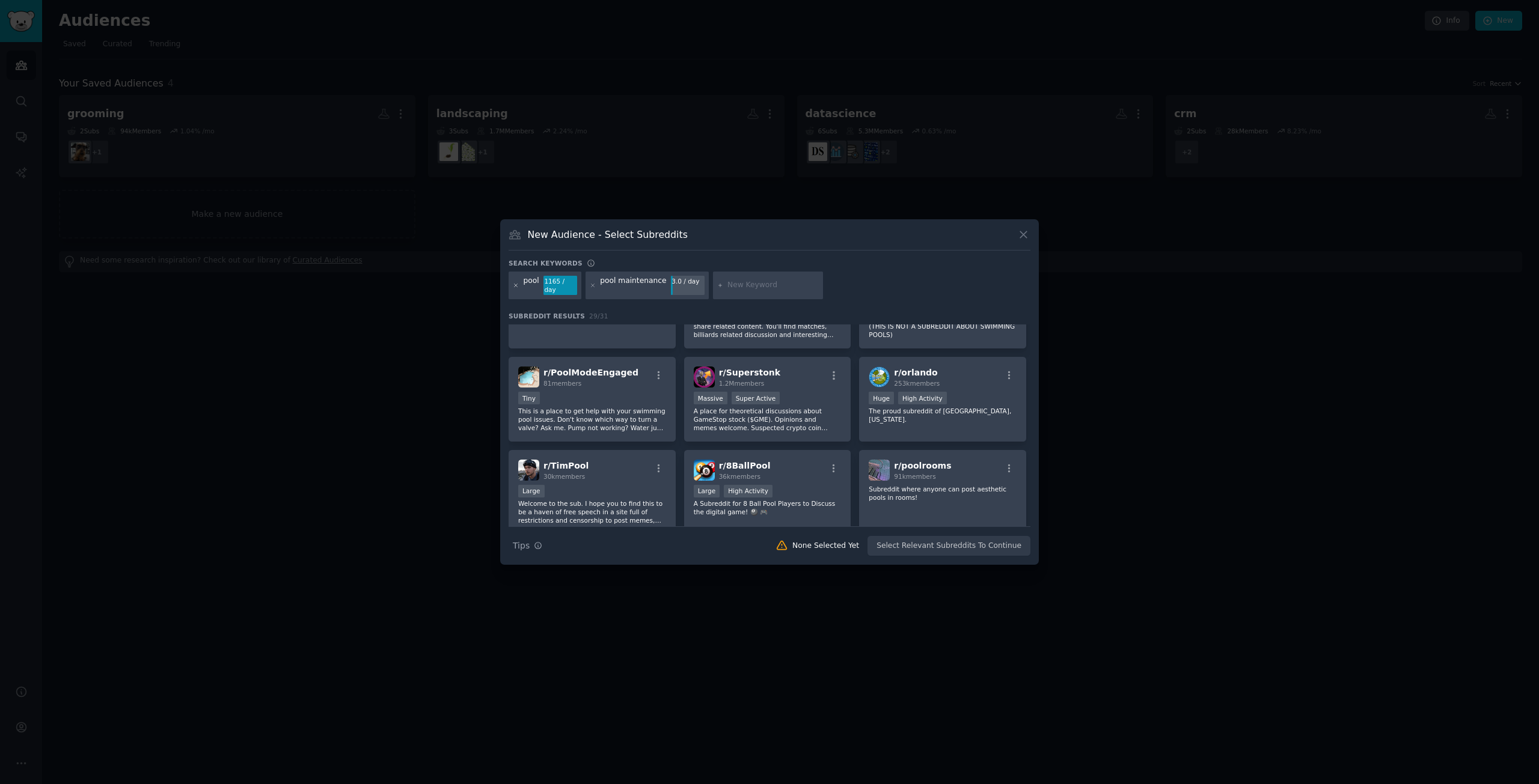
click at [515, 286] on icon at bounding box center [516, 286] width 7 height 7
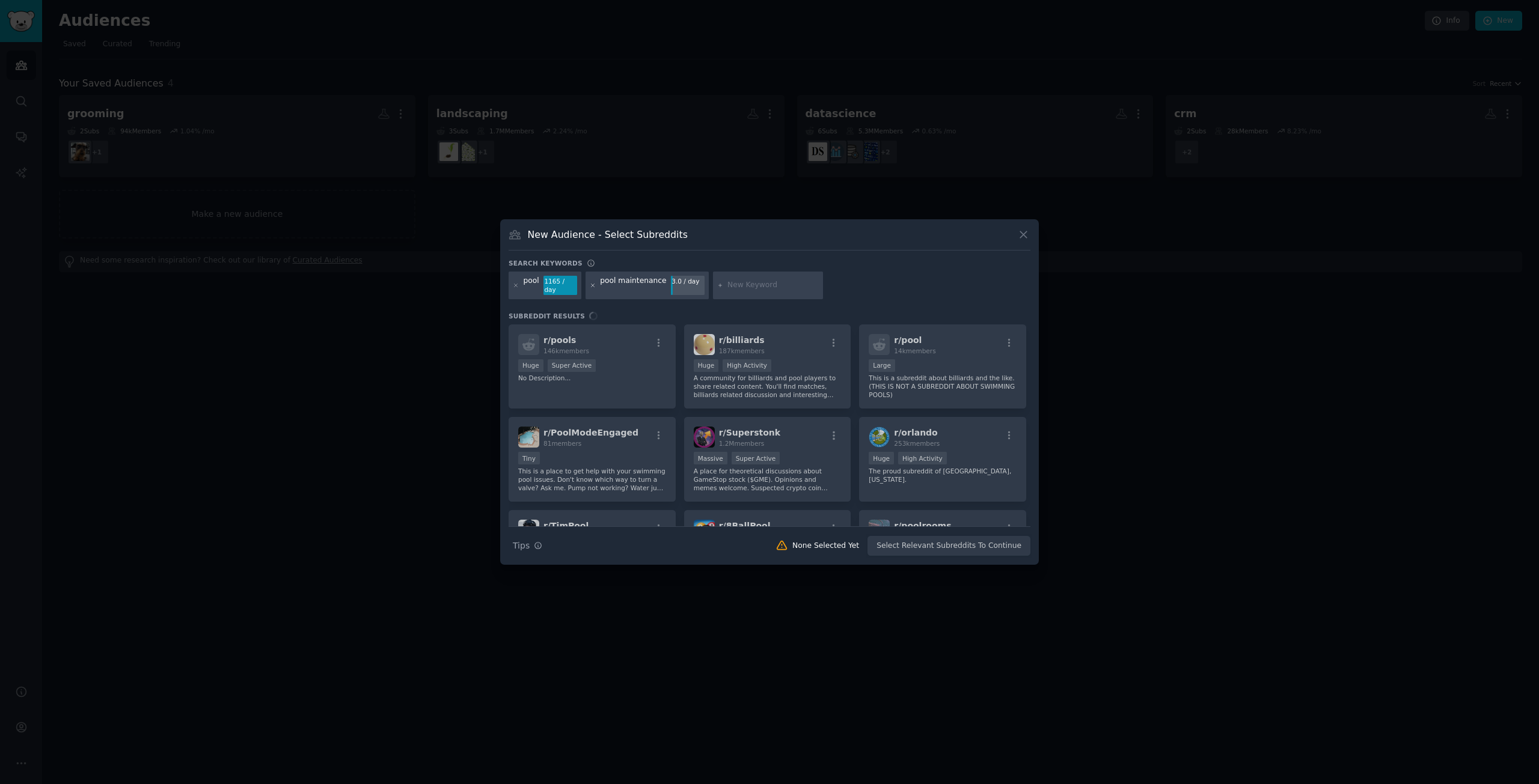
click at [594, 286] on icon at bounding box center [593, 286] width 7 height 7
click at [591, 284] on icon at bounding box center [593, 286] width 7 height 7
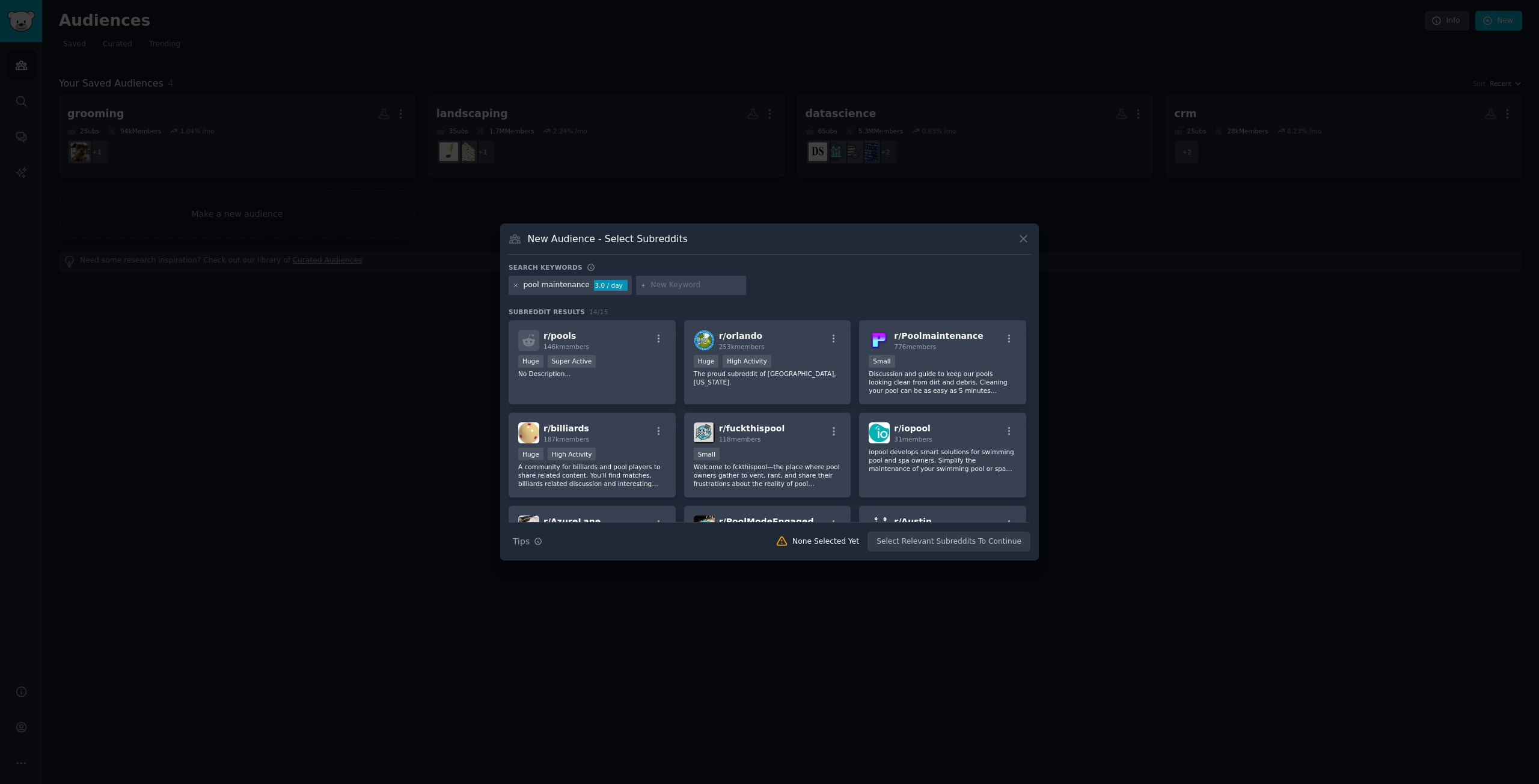
click at [513, 287] on icon at bounding box center [516, 286] width 7 height 7
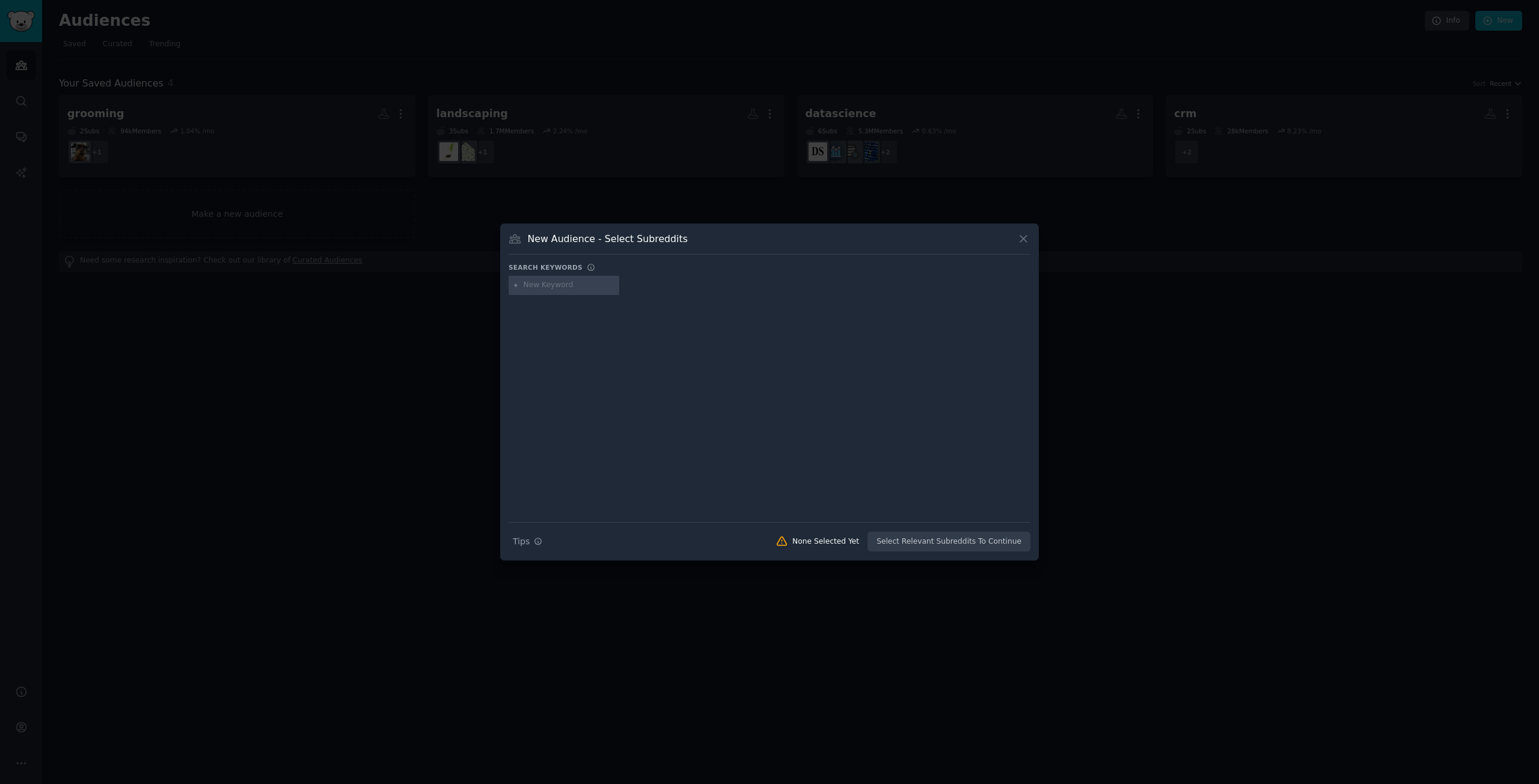
click at [538, 288] on input "text" at bounding box center [570, 285] width 92 height 11
type input "pool"
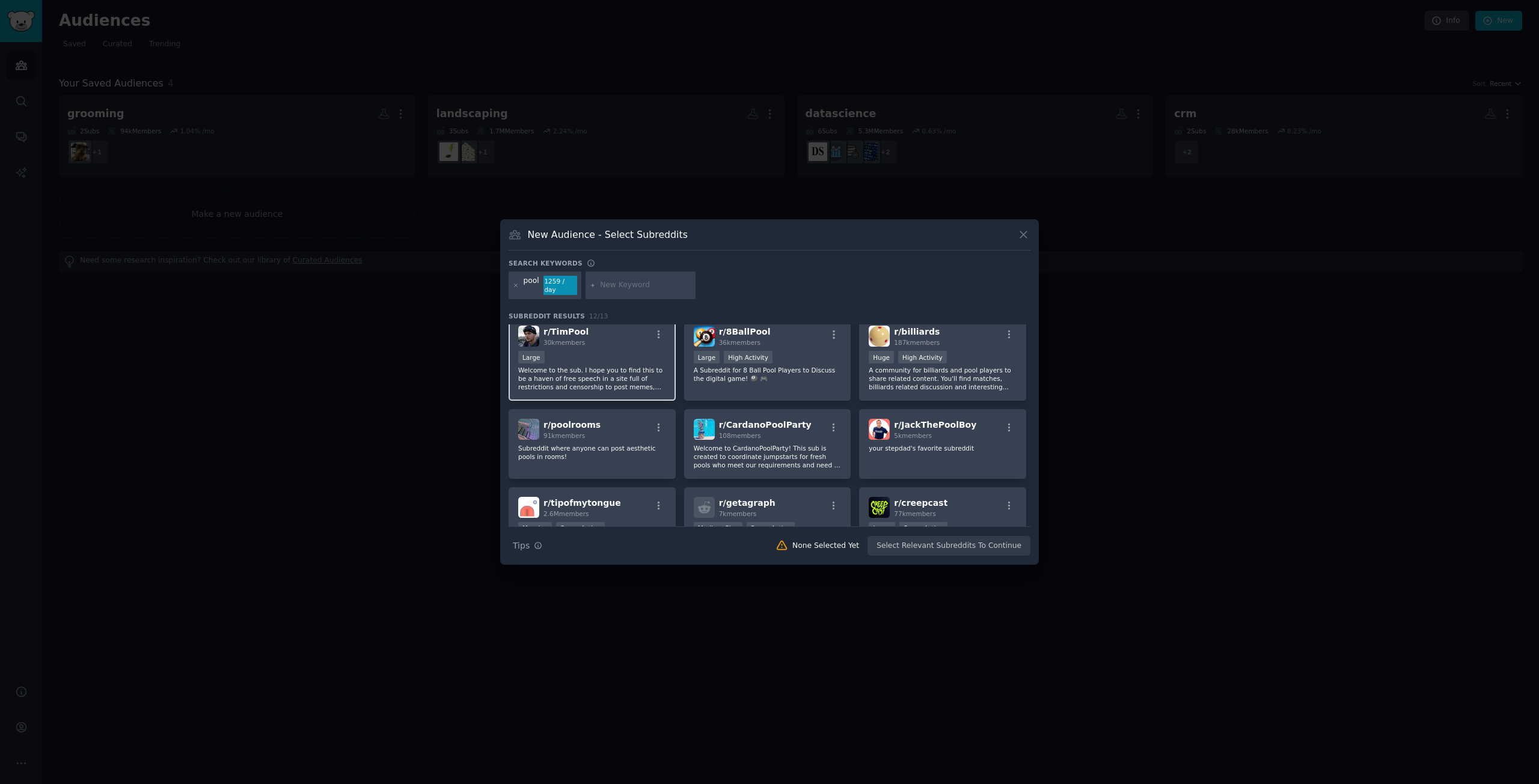
scroll to position [120, 0]
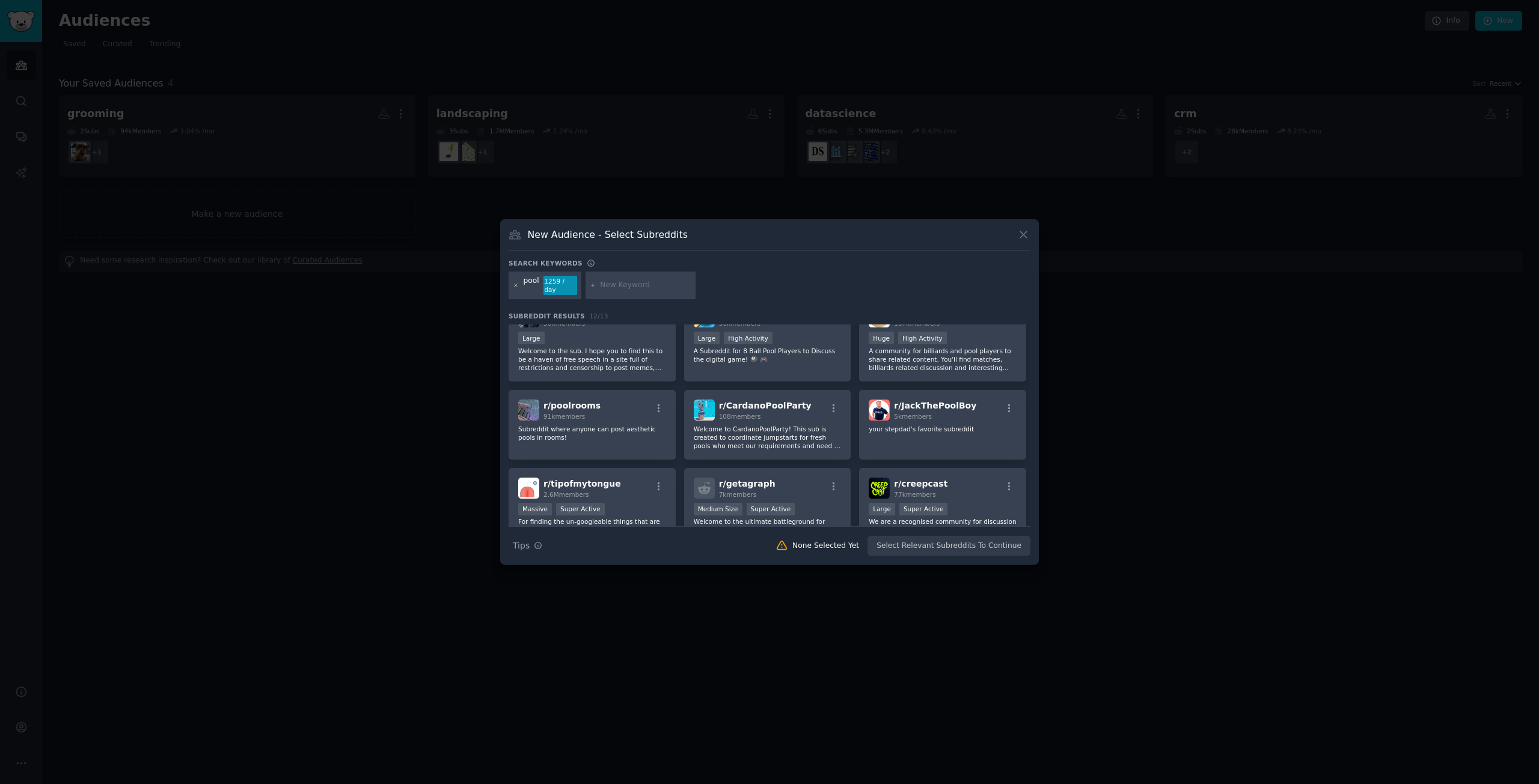
click at [513, 283] on icon at bounding box center [516, 286] width 7 height 7
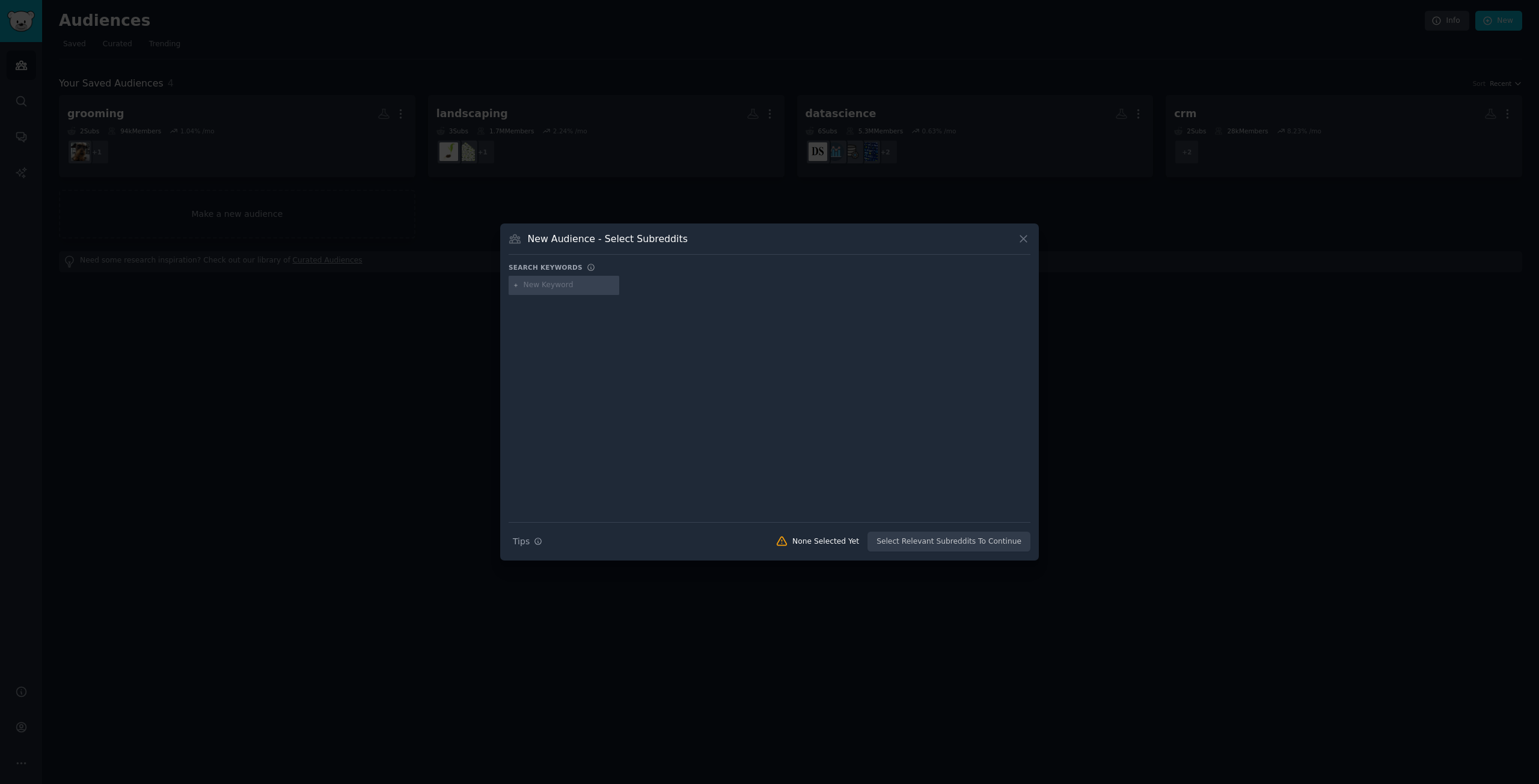
click at [539, 289] on input "text" at bounding box center [570, 285] width 92 height 11
type input "hvac"
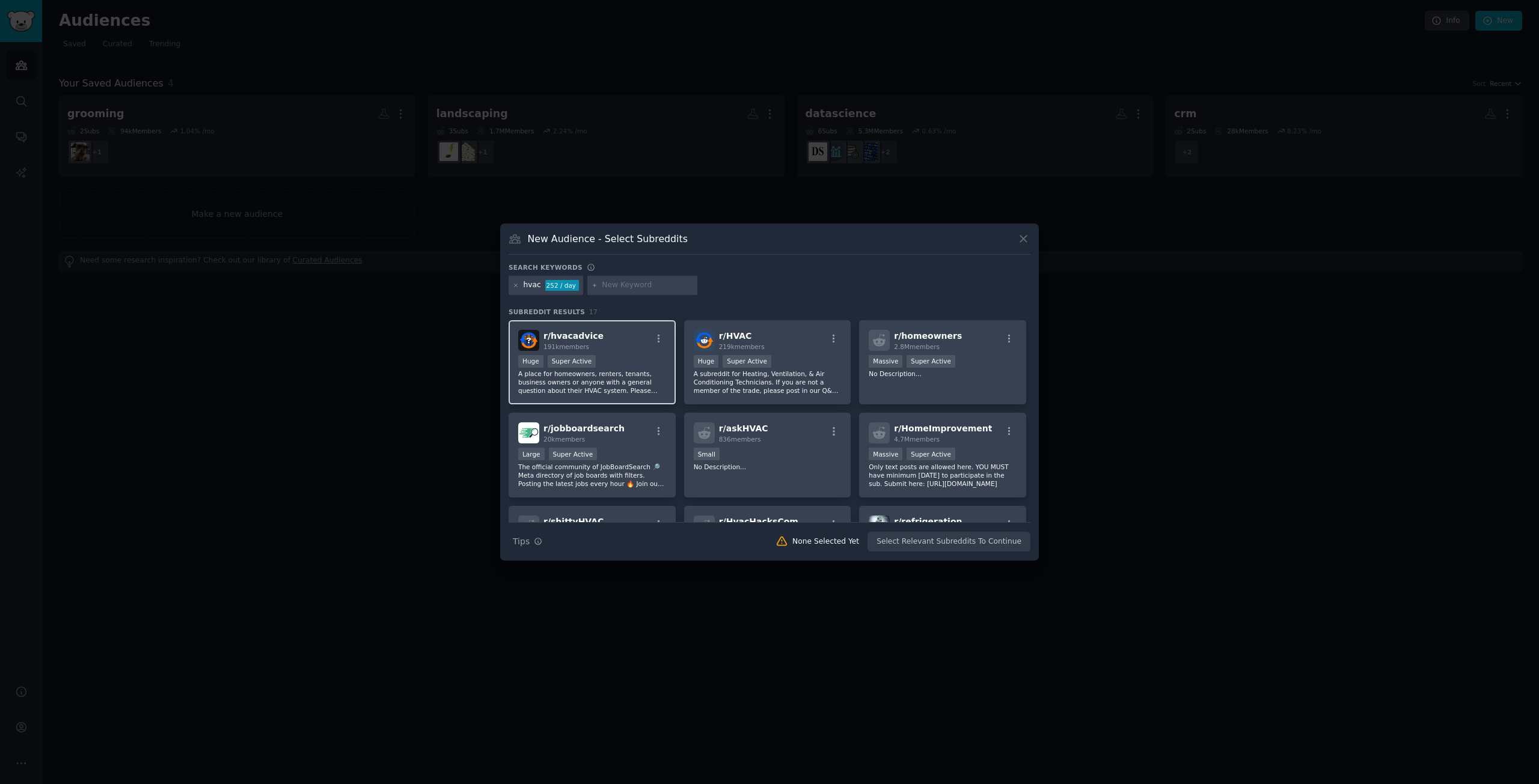
click at [627, 349] on div "r/ hvacadvice 191k members" at bounding box center [592, 341] width 148 height 21
click at [787, 348] on div "r/ HVAC 219k members" at bounding box center [767, 341] width 148 height 21
click at [987, 542] on button "Create Audience" at bounding box center [991, 542] width 80 height 20
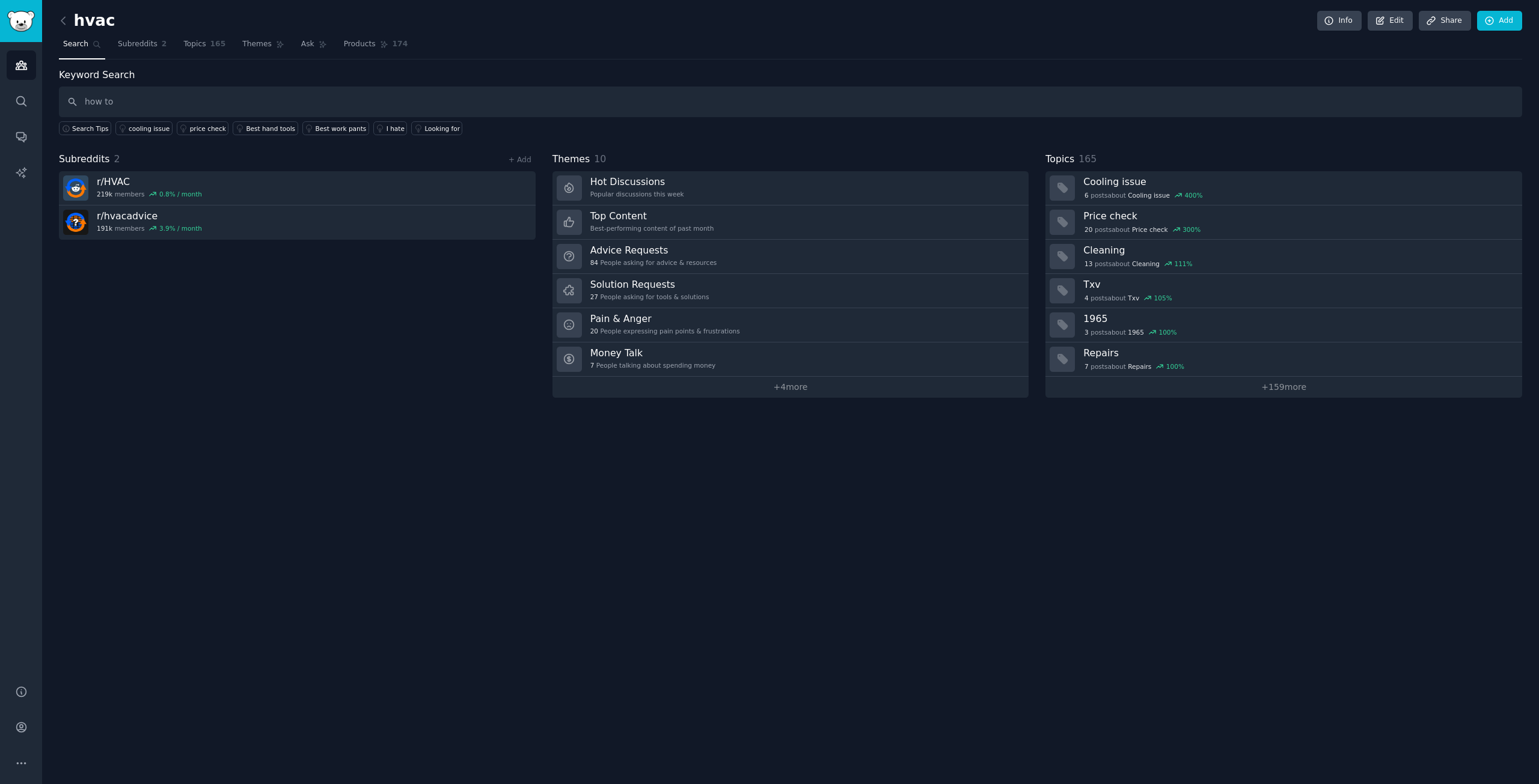
type input "how to"
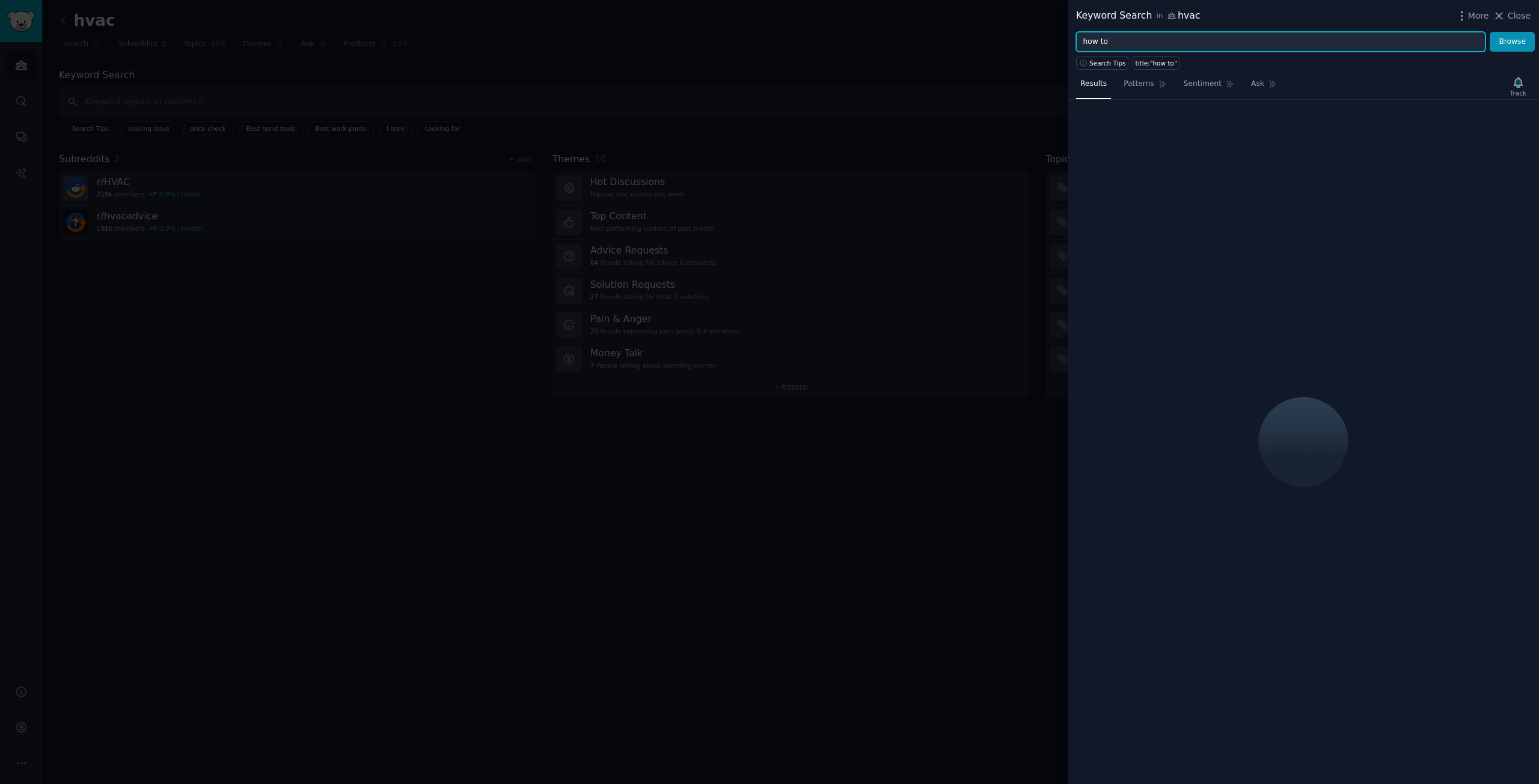
click at [1123, 49] on input "how to" at bounding box center [1281, 41] width 410 height 20
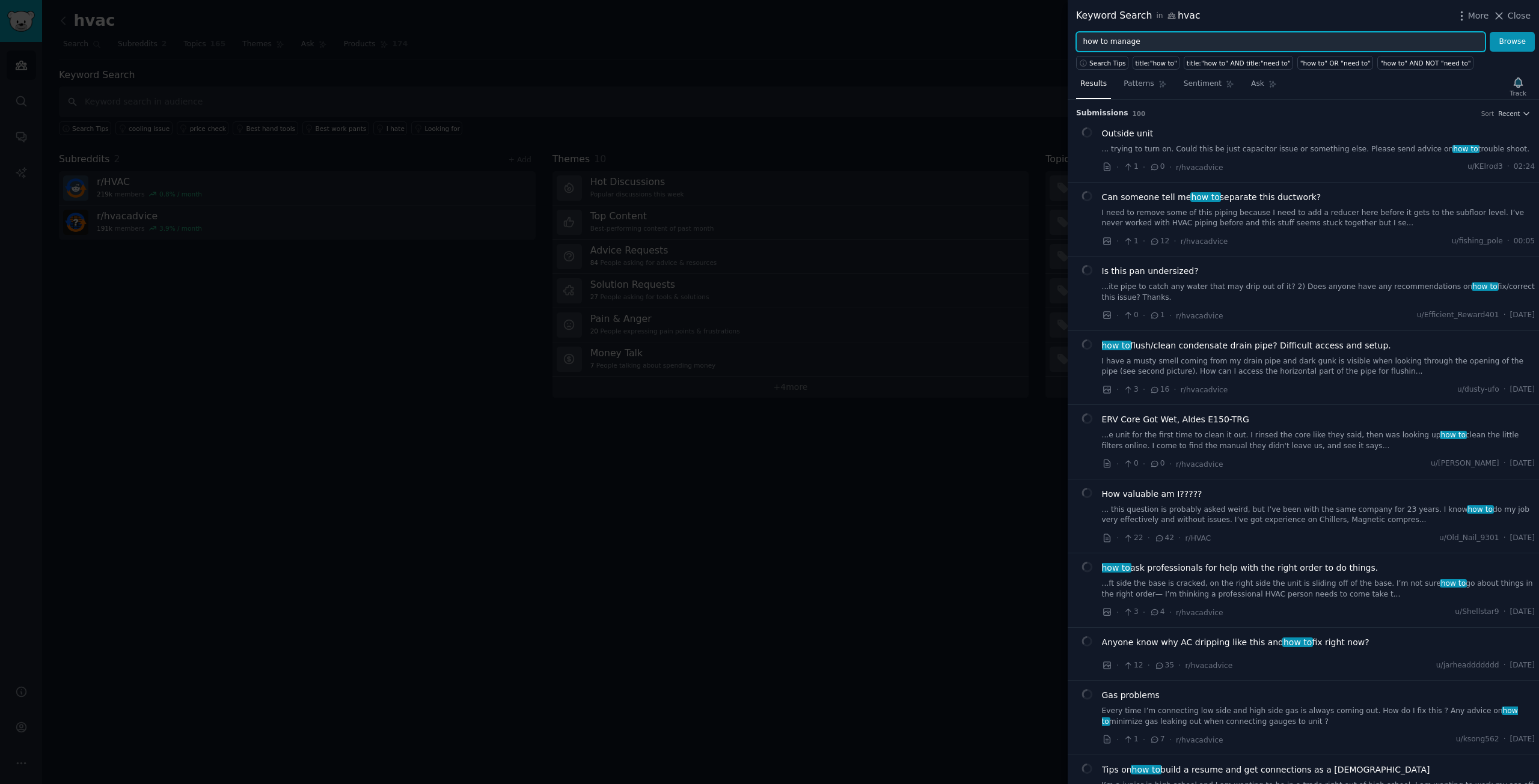
type input "how to manage"
click at [1489, 32] on button "Browse" at bounding box center [1512, 41] width 45 height 20
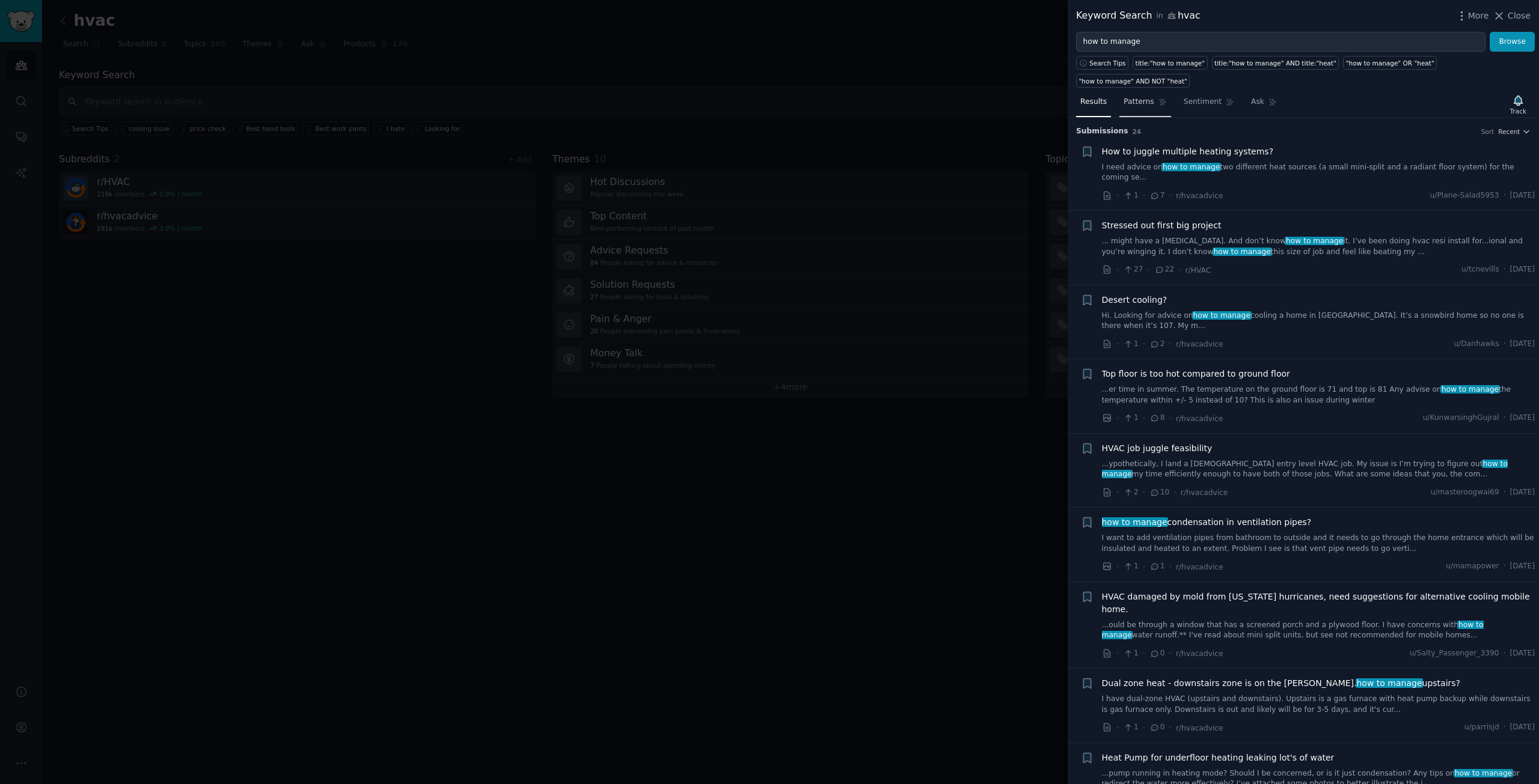
click at [1138, 97] on span "Patterns" at bounding box center [1138, 102] width 30 height 11
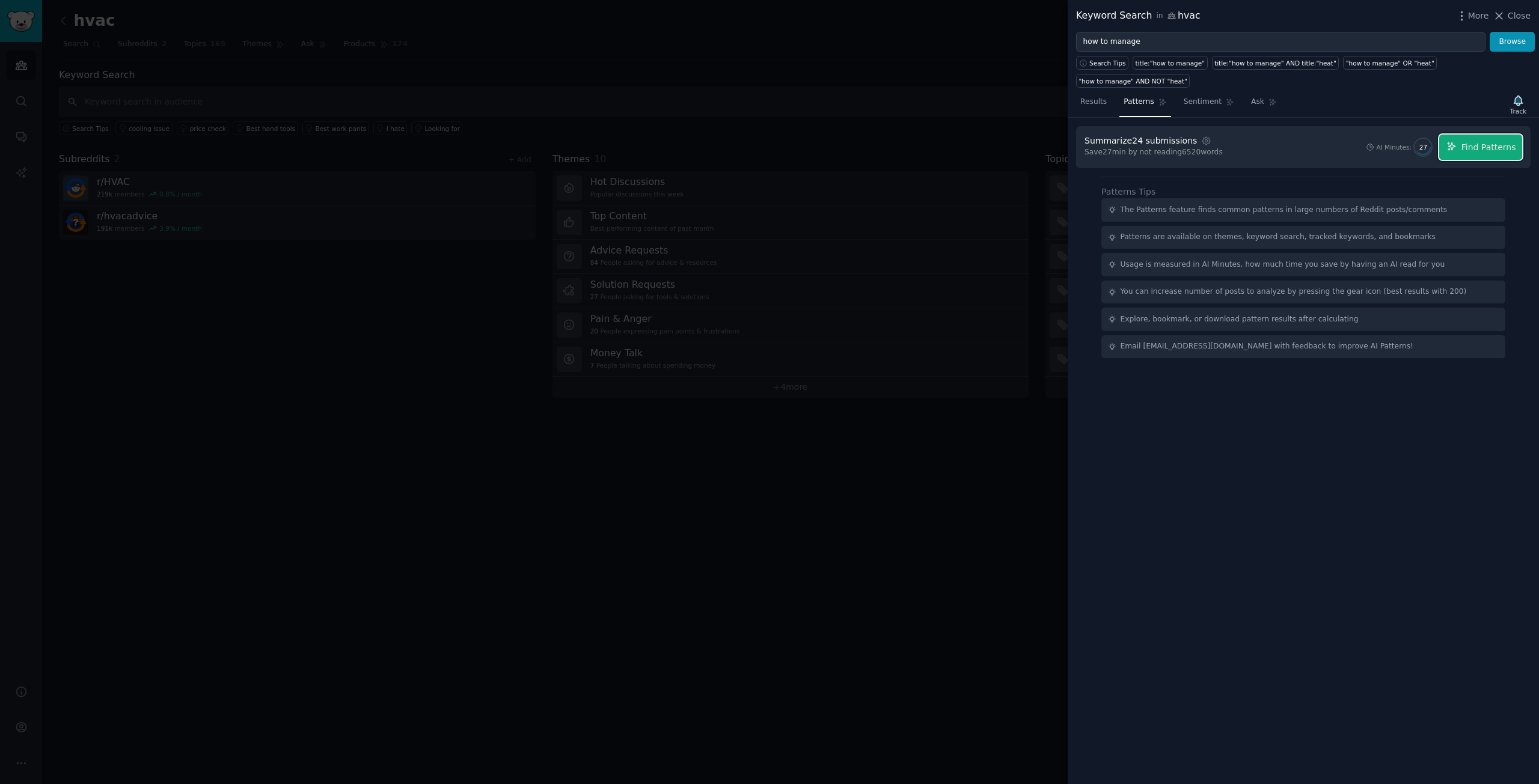
click at [1467, 141] on span "Find Patterns" at bounding box center [1488, 147] width 55 height 13
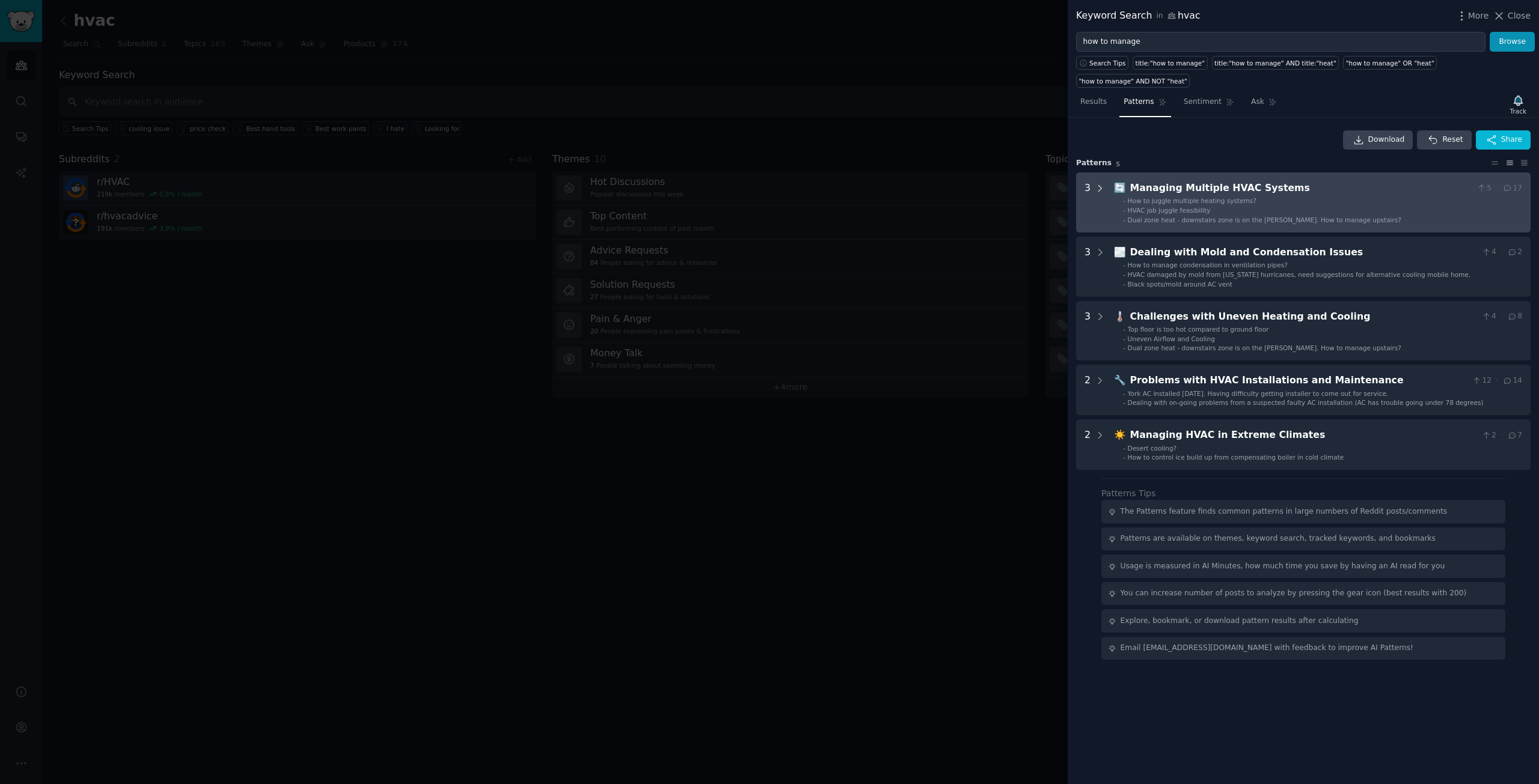
click at [1096, 183] on icon at bounding box center [1100, 188] width 11 height 11
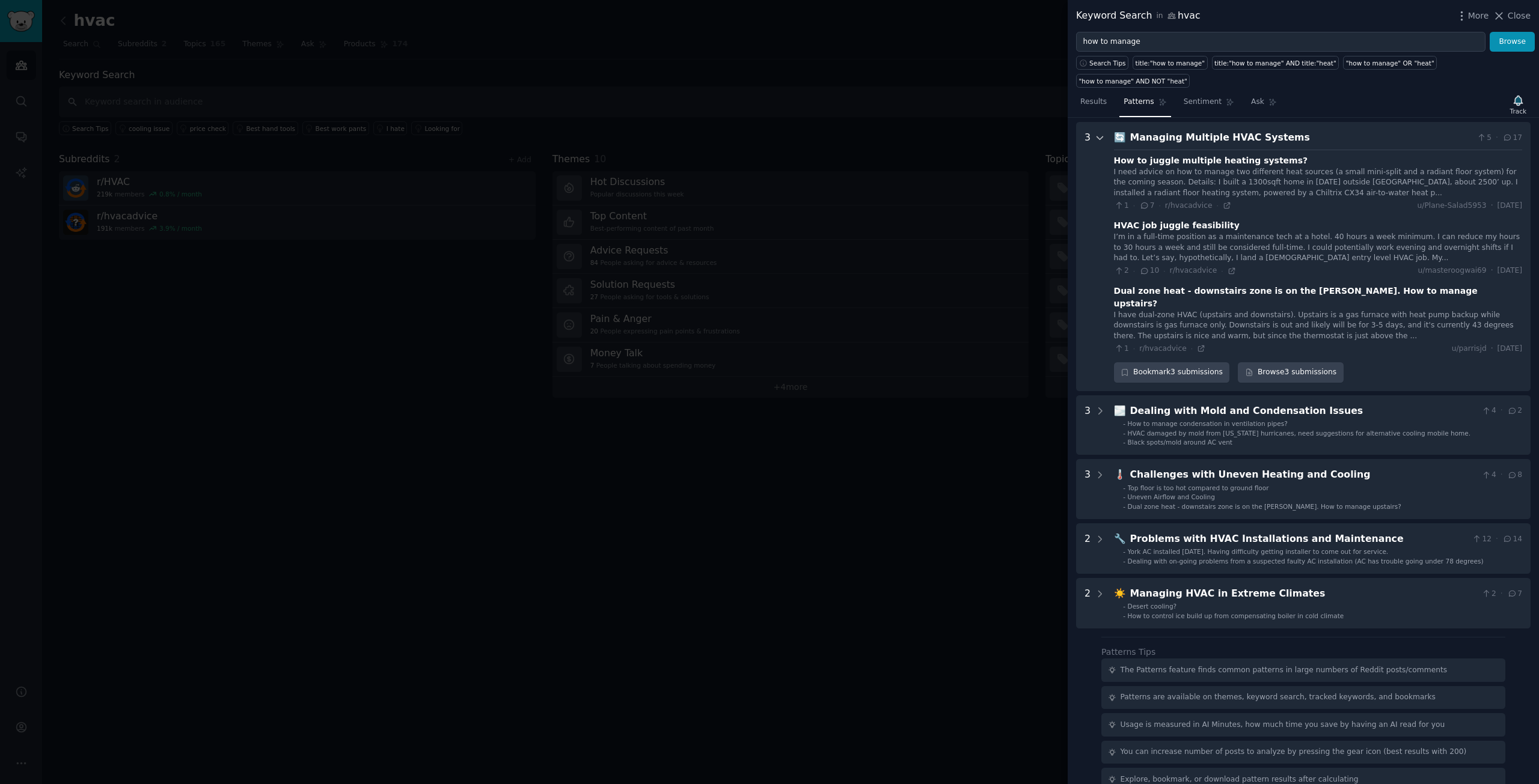
scroll to position [55, 0]
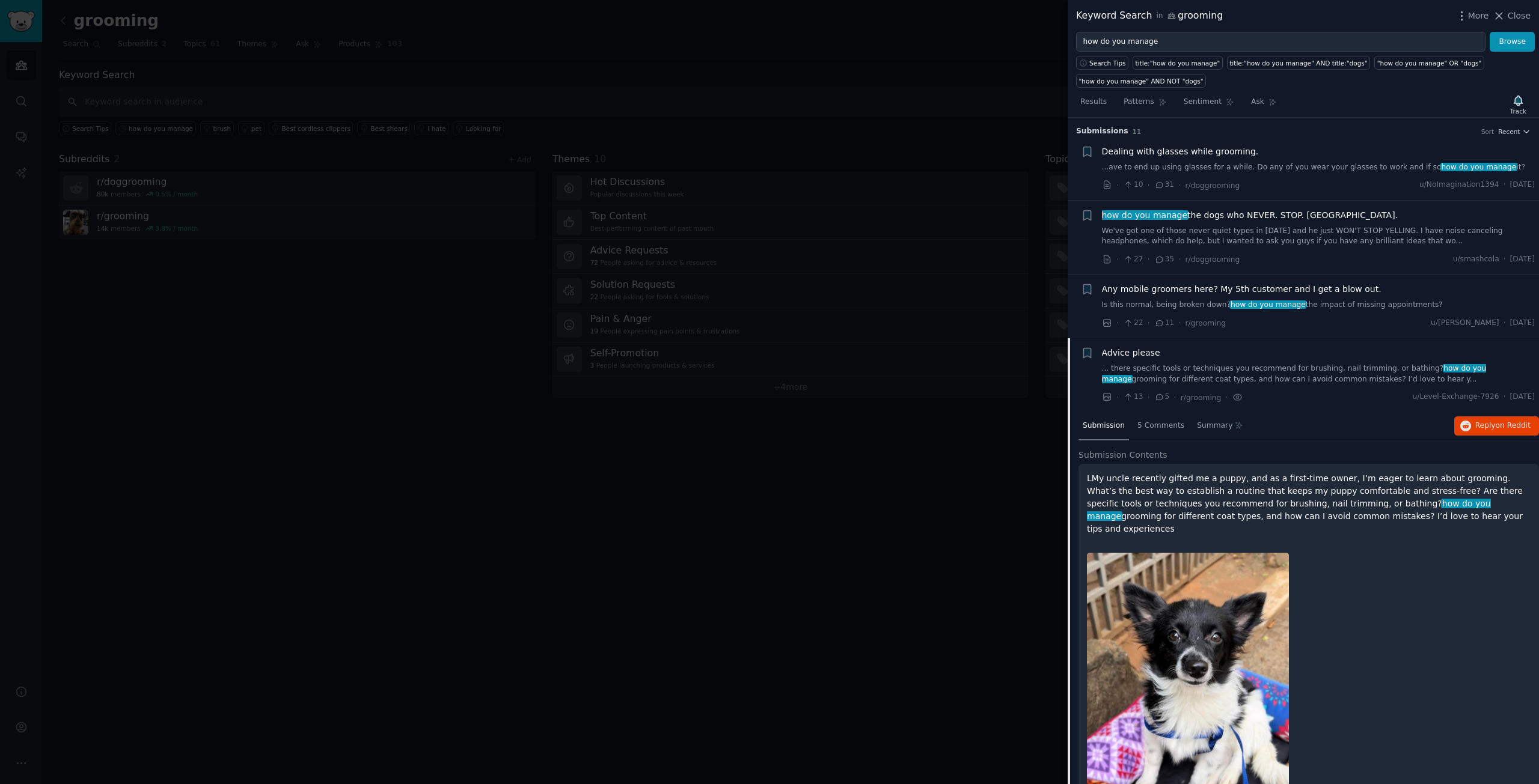
click at [1285, 379] on link "... there specific tools or techniques you recommend for brushing, nail trimmin…" at bounding box center [1318, 374] width 434 height 21
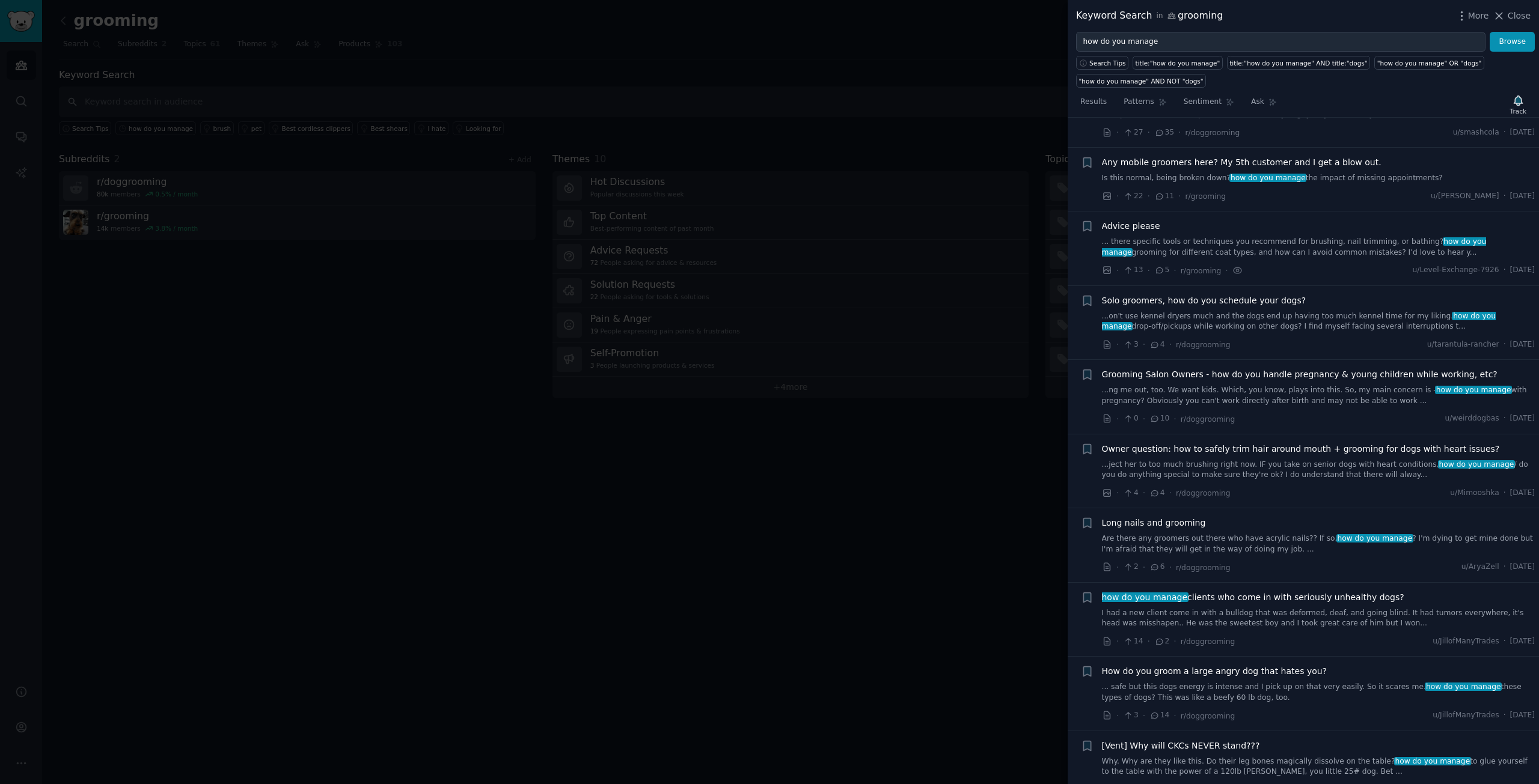
click at [1304, 386] on ul "+ Dealing with glasses while grooming. ...ave to end up using glasses for a whi…" at bounding box center [1303, 408] width 471 height 796
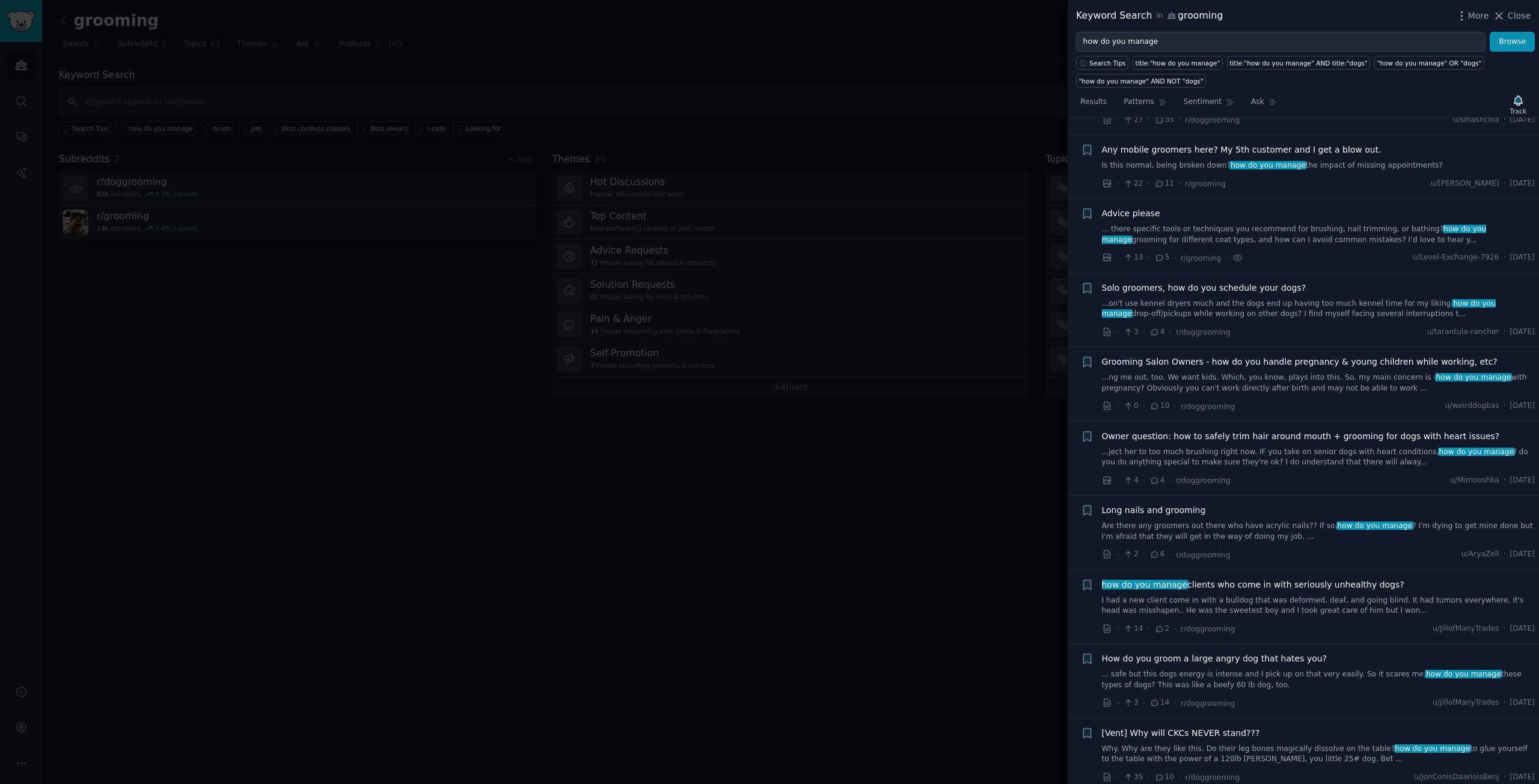
scroll to position [143, 0]
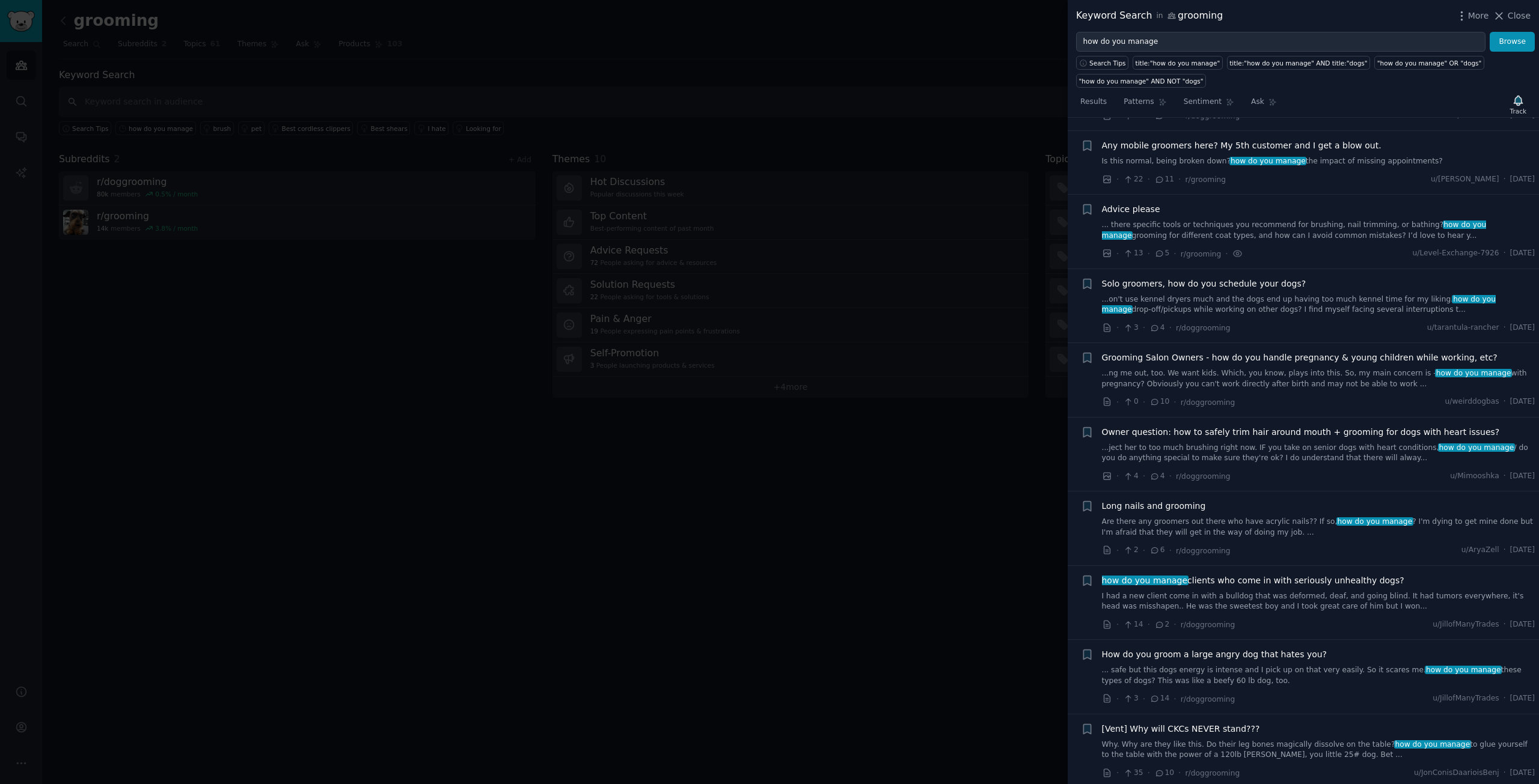
click at [1295, 298] on link "...on't use kennel dryers much and the dogs end up having too much kennel time …" at bounding box center [1318, 305] width 434 height 21
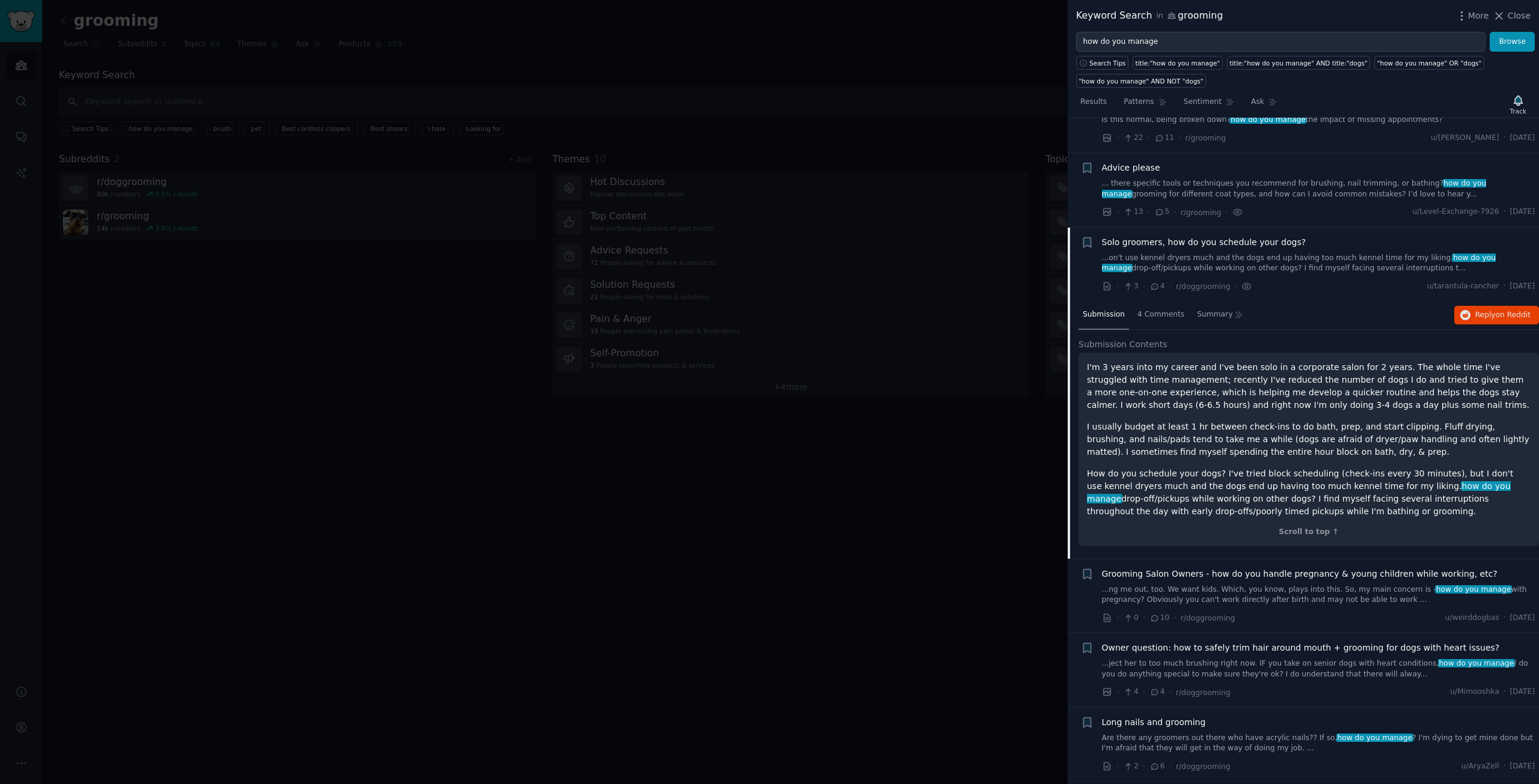
scroll to position [174, 0]
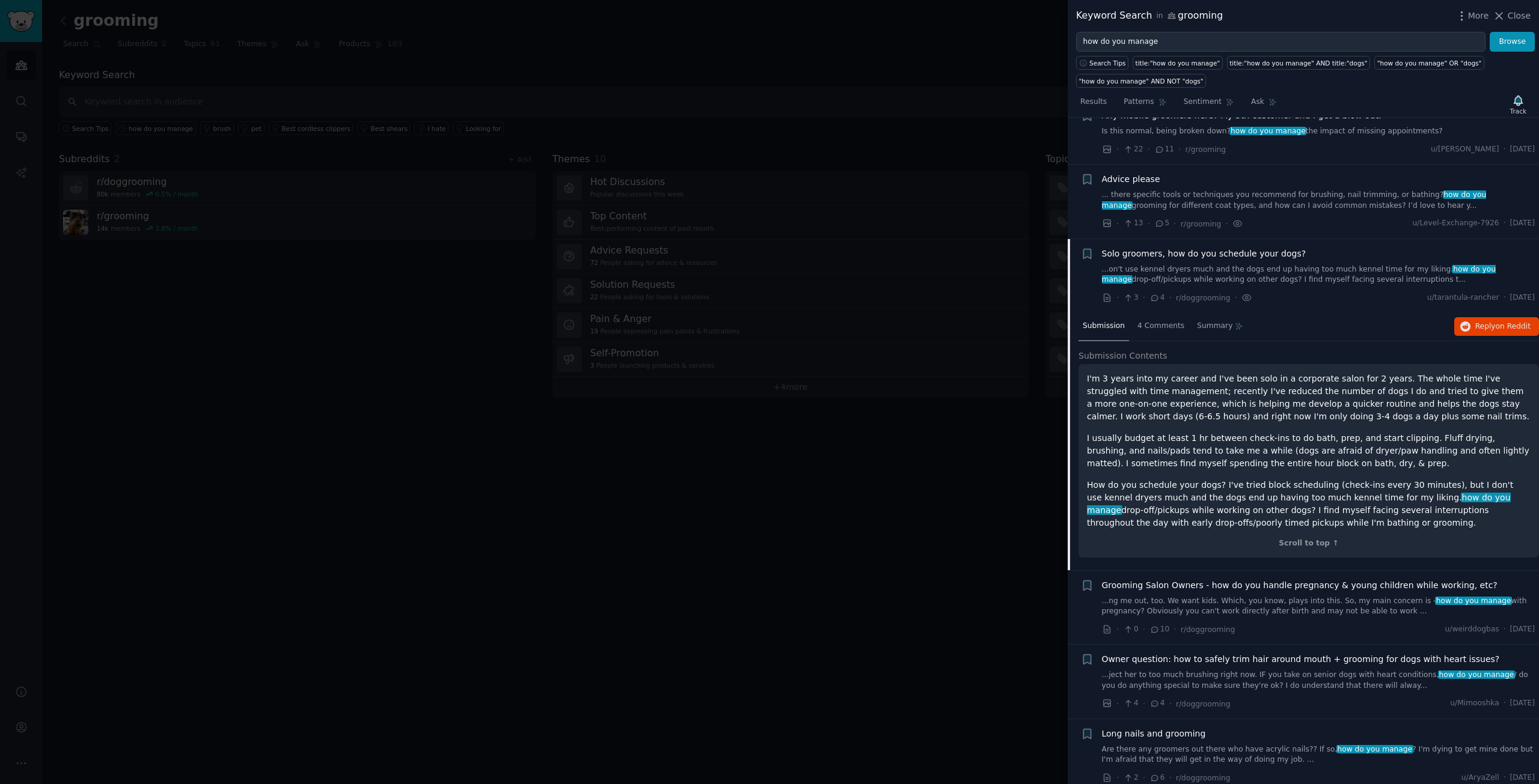
click at [1279, 202] on link "... there specific tools or techniques you recommend for brushing, nail trimmin…" at bounding box center [1318, 200] width 434 height 21
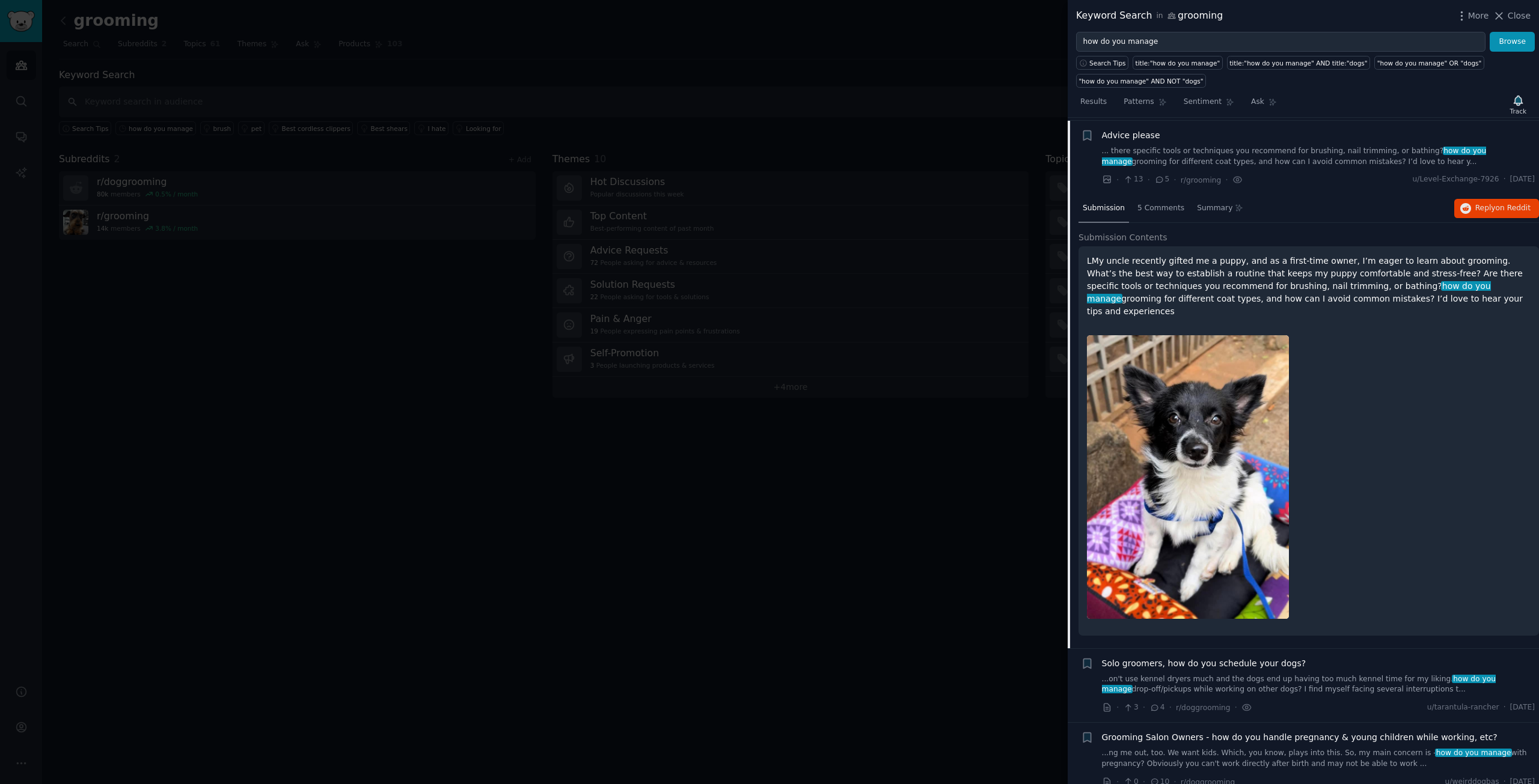
scroll to position [220, 0]
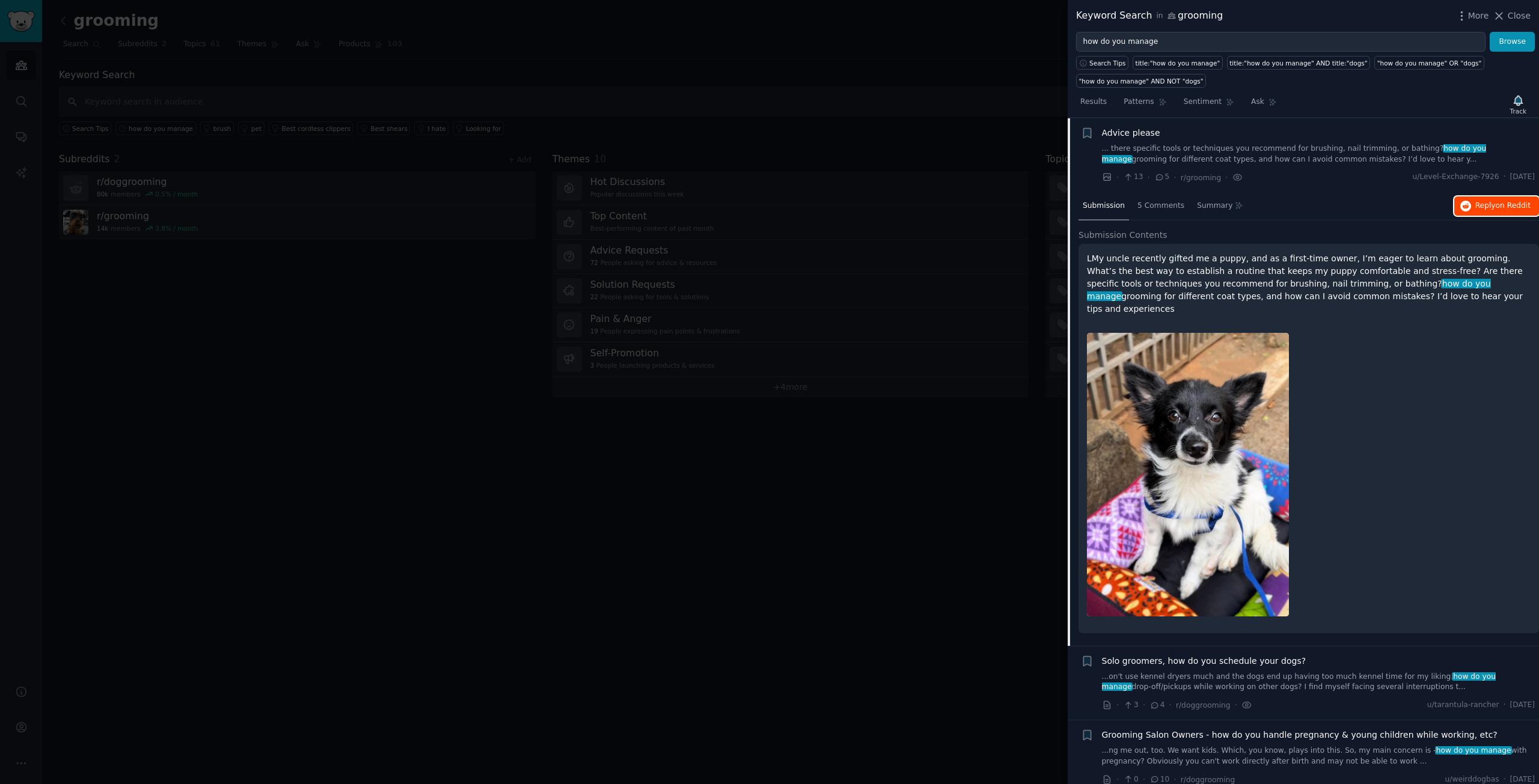
click at [1475, 209] on span "Reply on Reddit" at bounding box center [1503, 206] width 56 height 11
click at [1307, 171] on div "· 13 · 5 · r/grooming · u/Level-Exchange-7926 · [DATE]" at bounding box center [1318, 177] width 434 height 13
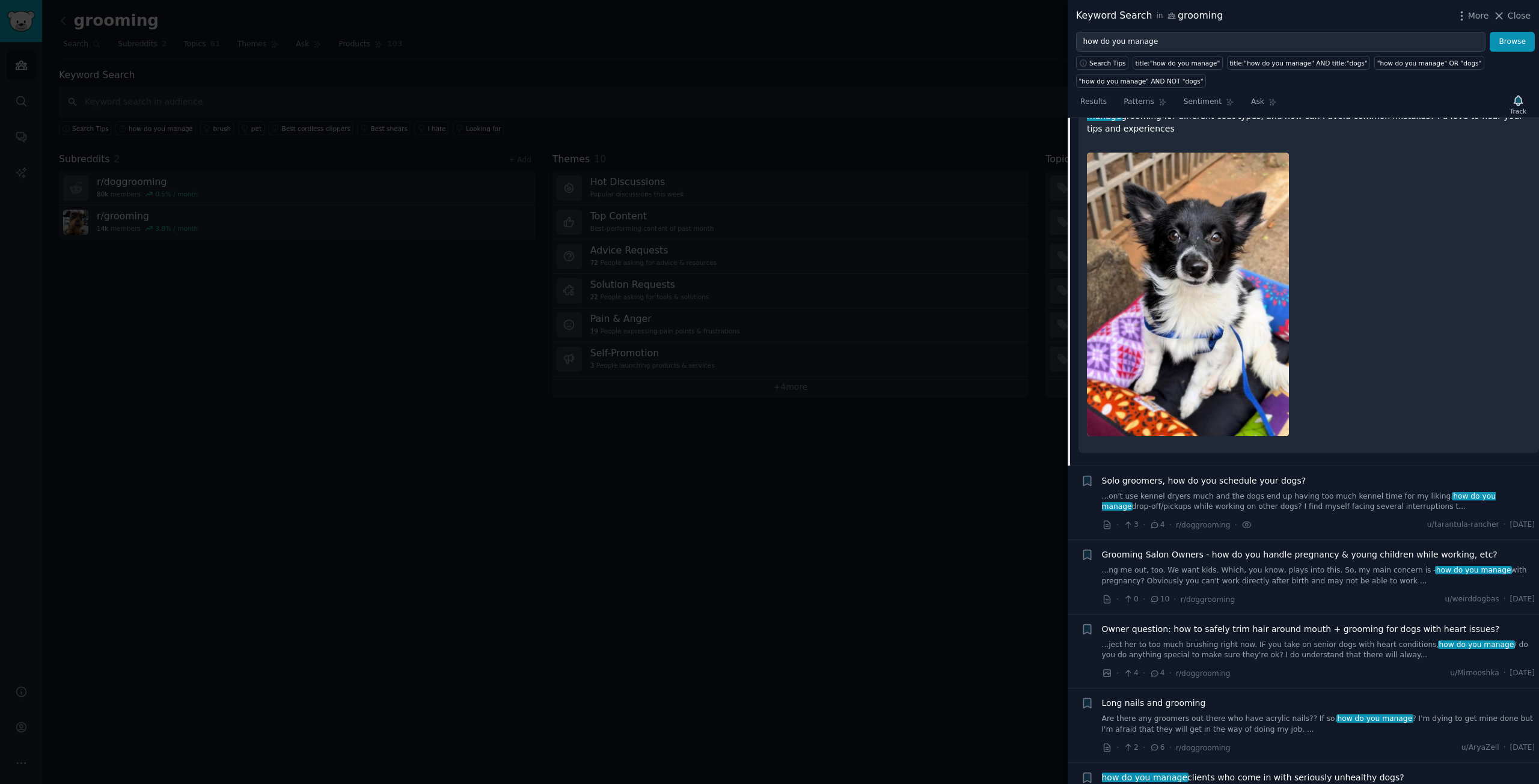
click at [1310, 498] on div "Solo groomers, how do you schedule your dogs? ...on't use kennel dryers much an…" at bounding box center [1318, 503] width 434 height 57
click at [1310, 491] on link "...on't use kennel dryers much and the dogs end up having too much kennel time …" at bounding box center [1318, 502] width 434 height 21
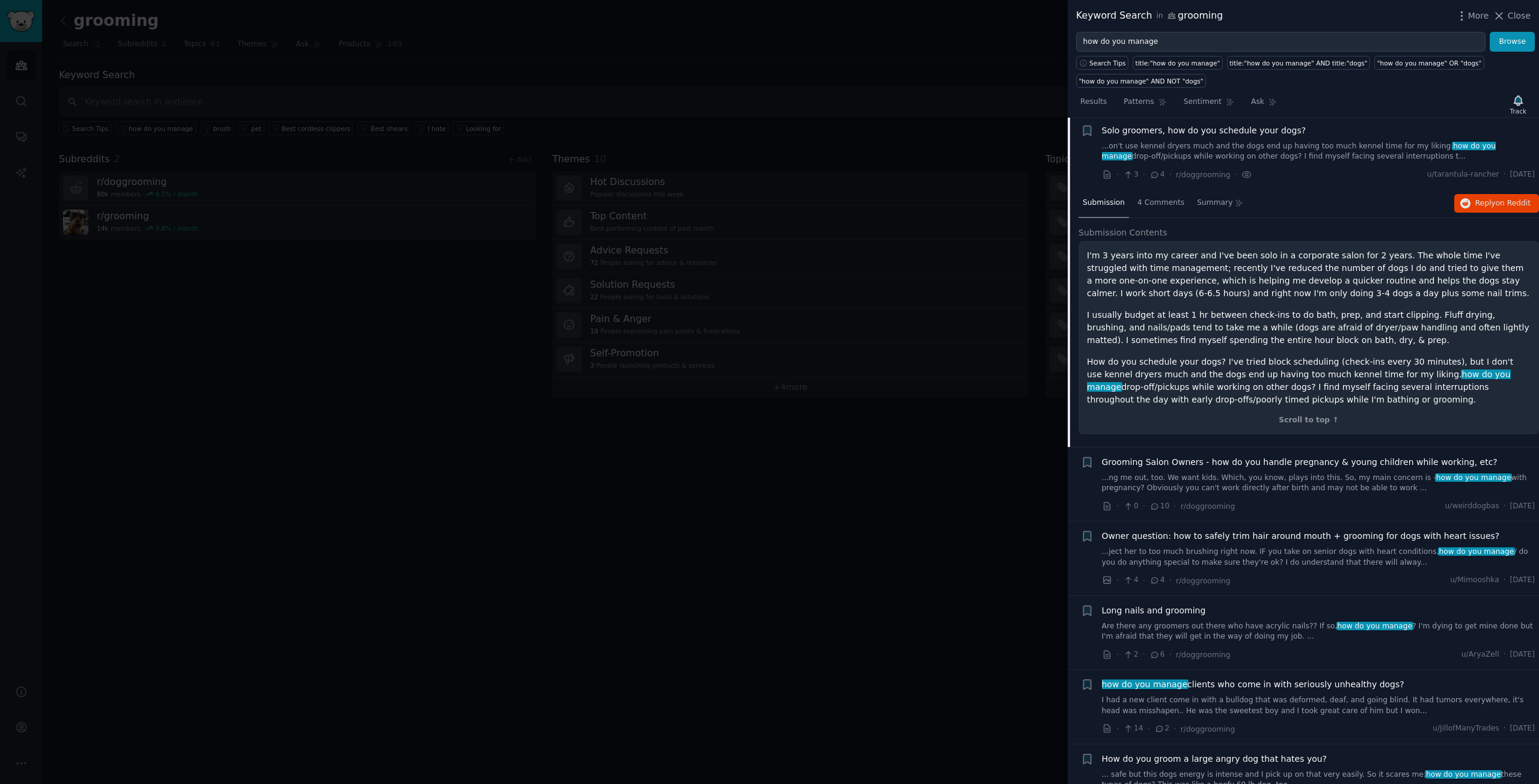
scroll to position [294, 0]
click at [1506, 202] on span "on Reddit" at bounding box center [1513, 206] width 35 height 8
